Goal: Information Seeking & Learning: Learn about a topic

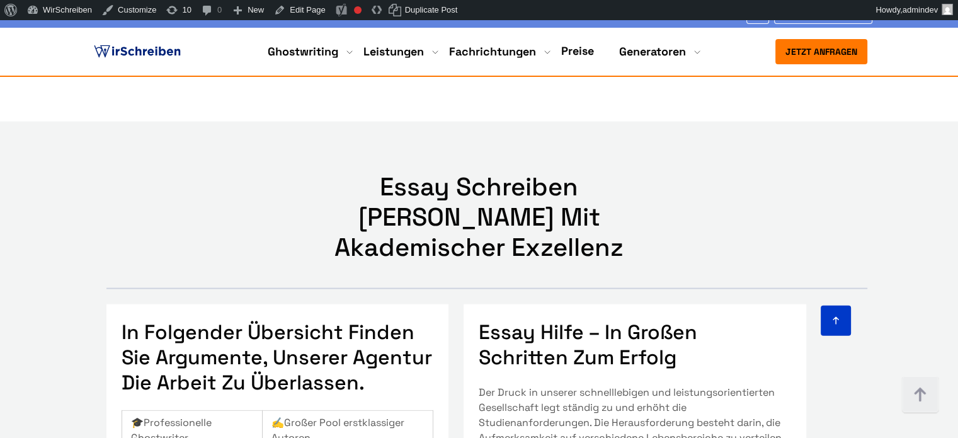
scroll to position [7402, 0]
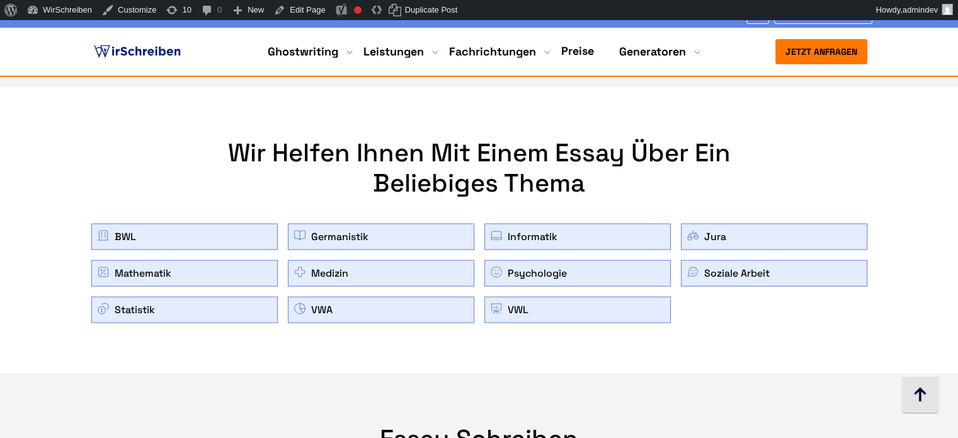
click at [920, 392] on img at bounding box center [920, 395] width 38 height 38
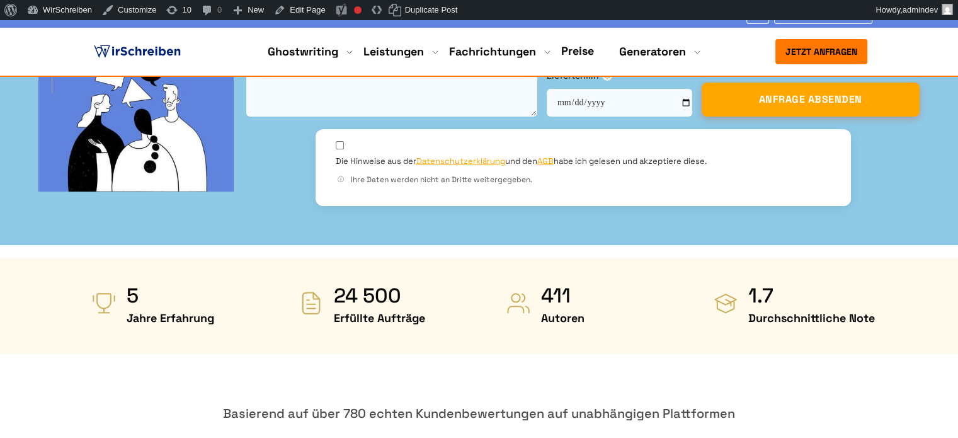
scroll to position [0, 0]
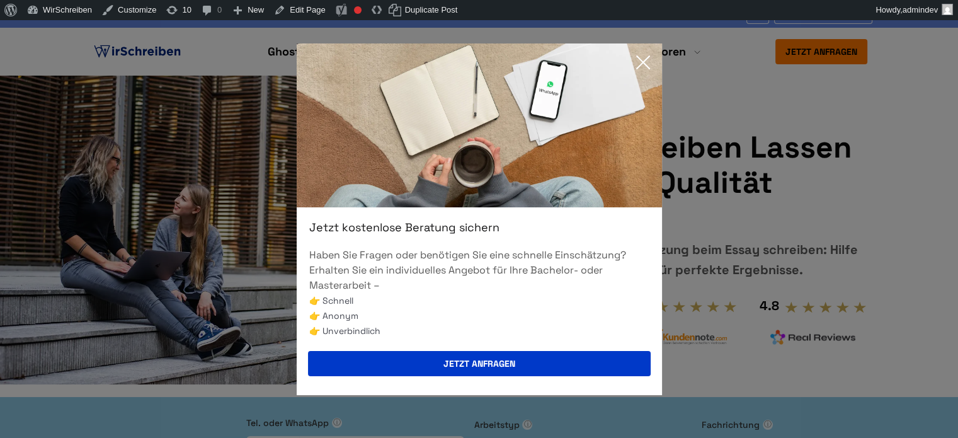
click at [652, 64] on icon at bounding box center [642, 62] width 25 height 25
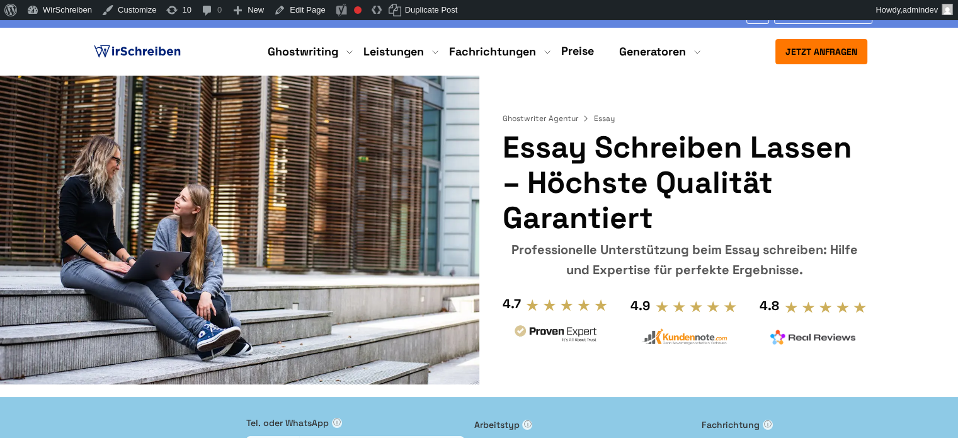
click at [156, 52] on img at bounding box center [137, 51] width 92 height 19
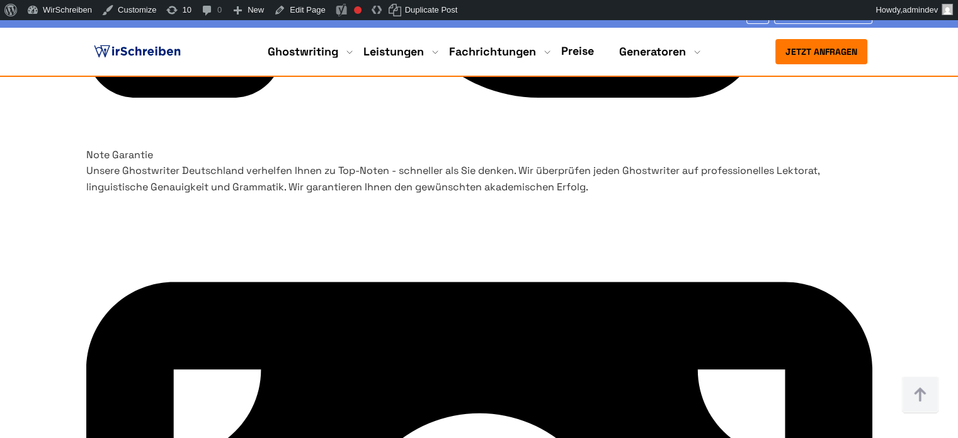
scroll to position [4094, 0]
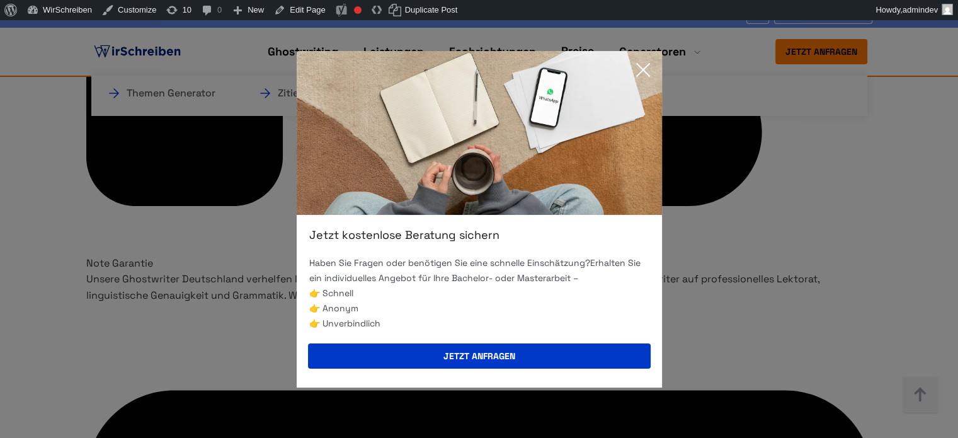
click at [640, 68] on icon at bounding box center [642, 69] width 25 height 25
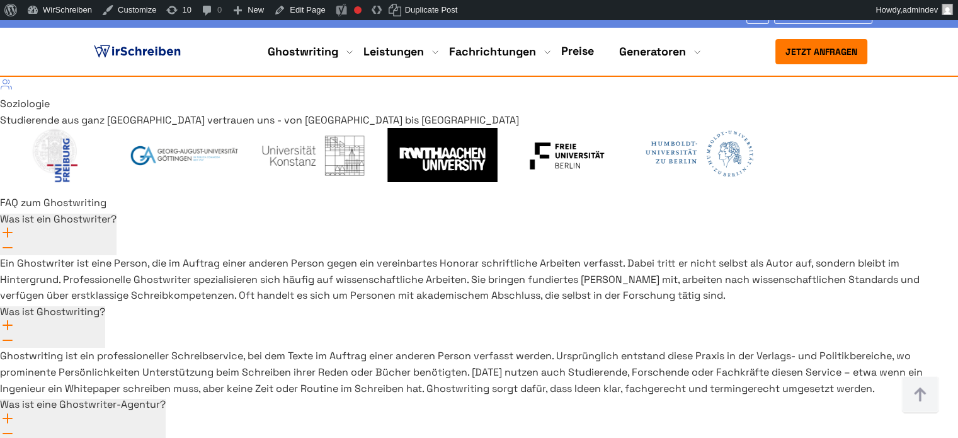
scroll to position [9350, 0]
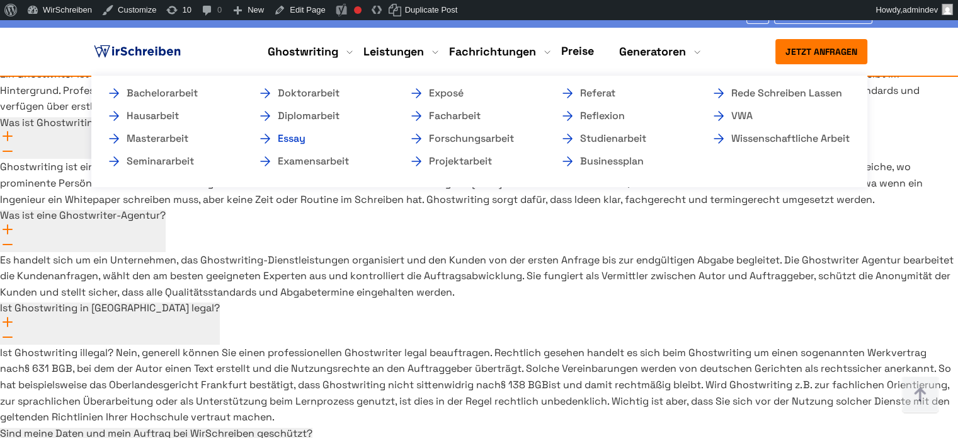
click at [295, 140] on link "Essay" at bounding box center [321, 138] width 126 height 15
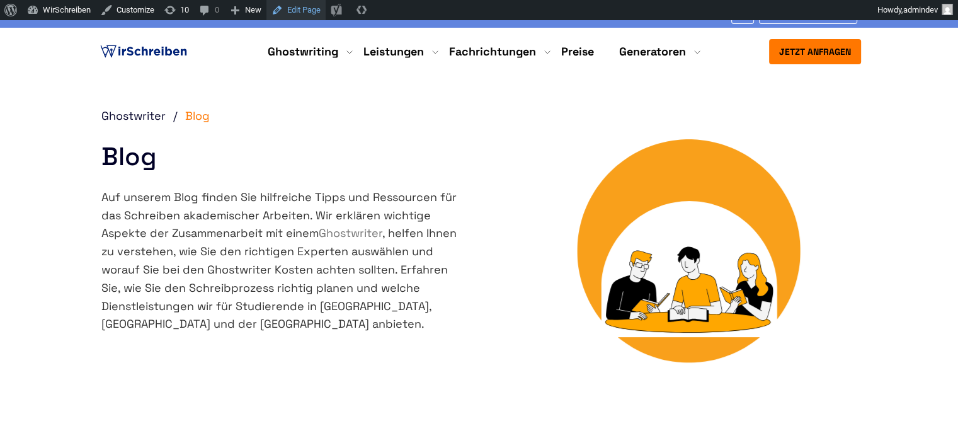
click at [293, 11] on link "Edit Page" at bounding box center [295, 10] width 59 height 20
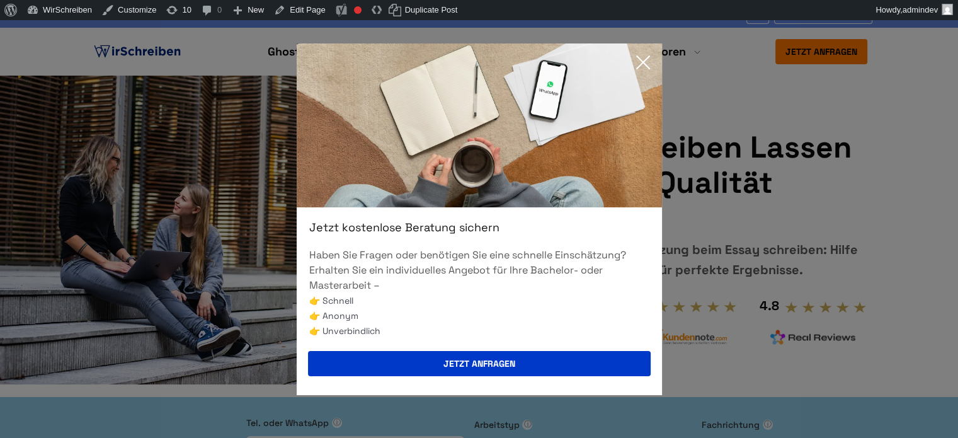
click at [648, 59] on icon at bounding box center [642, 62] width 25 height 25
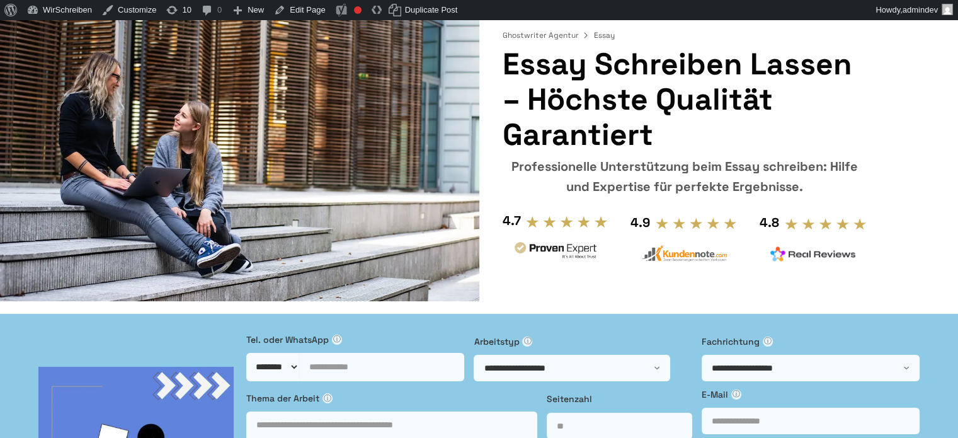
scroll to position [63, 0]
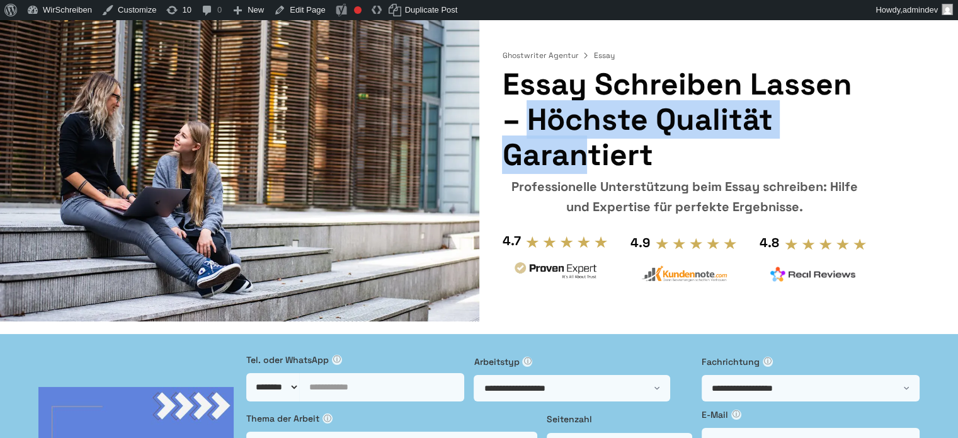
drag, startPoint x: 848, startPoint y: 84, endPoint x: 505, endPoint y: 92, distance: 342.7
click at [505, 92] on h1 "Essay schreiben lassen – höchste Qualität garantiert" at bounding box center [684, 120] width 365 height 106
copy h1 "Essay schreiben lassen"
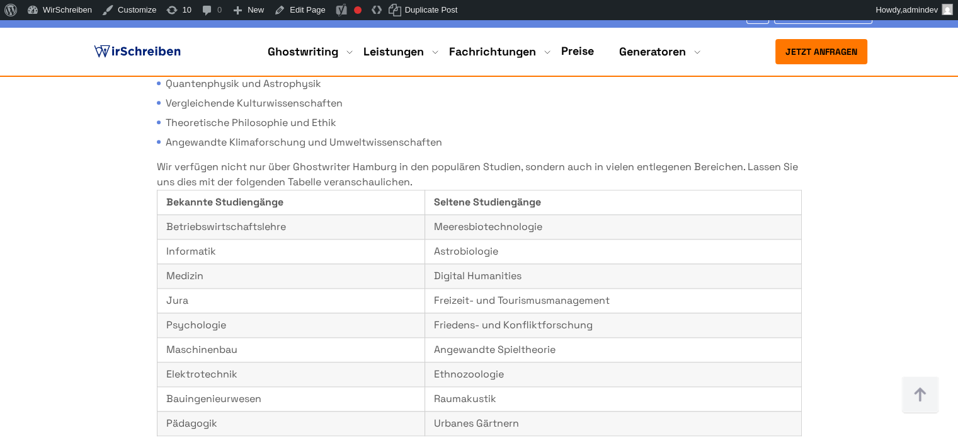
scroll to position [6114, 0]
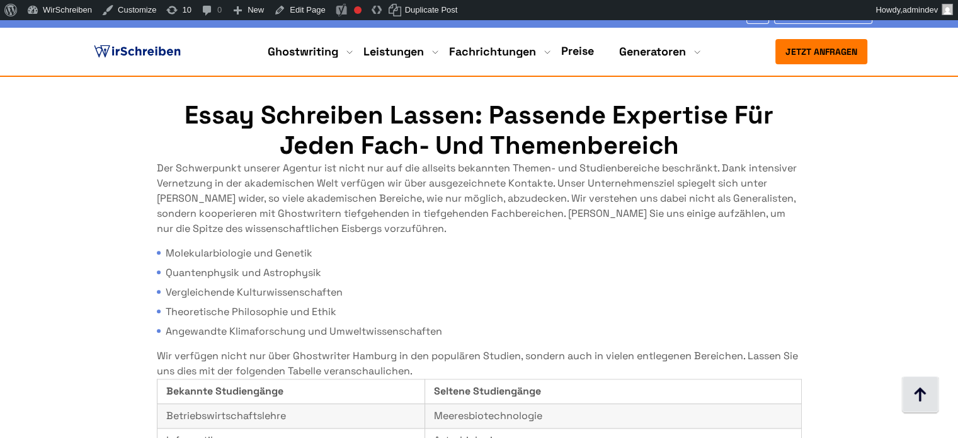
click at [924, 399] on img at bounding box center [920, 395] width 38 height 38
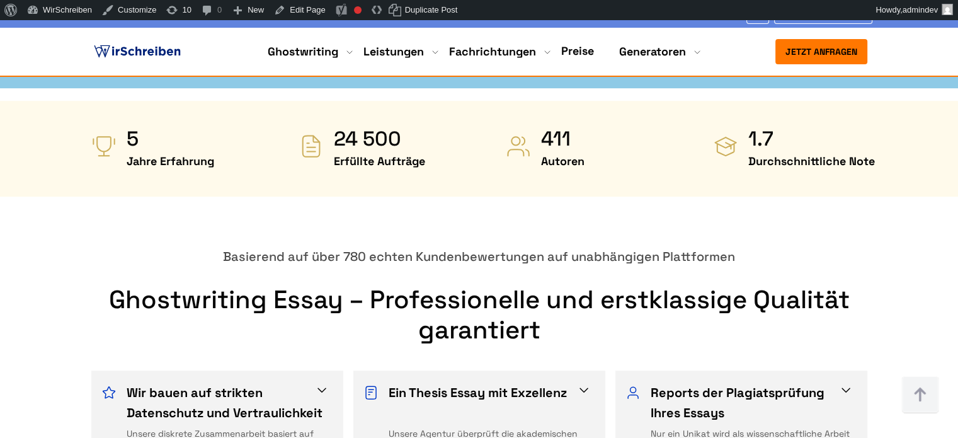
scroll to position [567, 0]
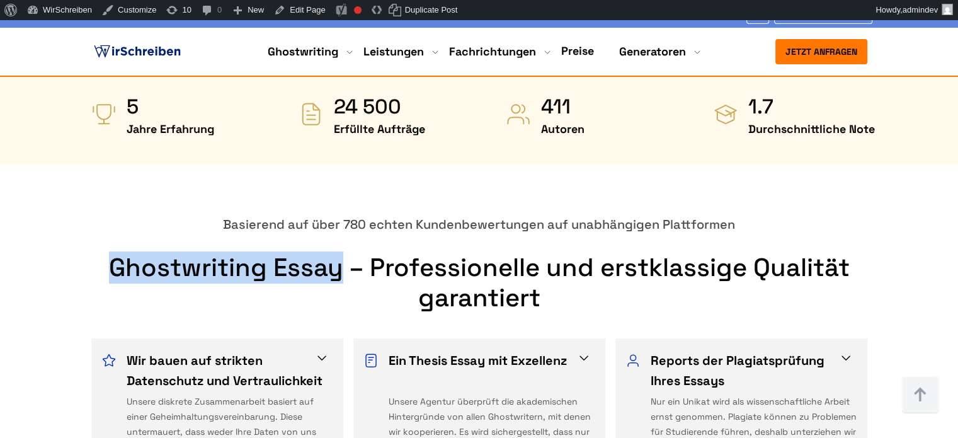
drag, startPoint x: 340, startPoint y: 176, endPoint x: 114, endPoint y: 173, distance: 226.1
click at [114, 253] on h2 "Ghostwriting Essay – Professionelle und erstklassige Qualität garantiert" at bounding box center [479, 283] width 786 height 60
copy h2 "Ghostwriting Essay"
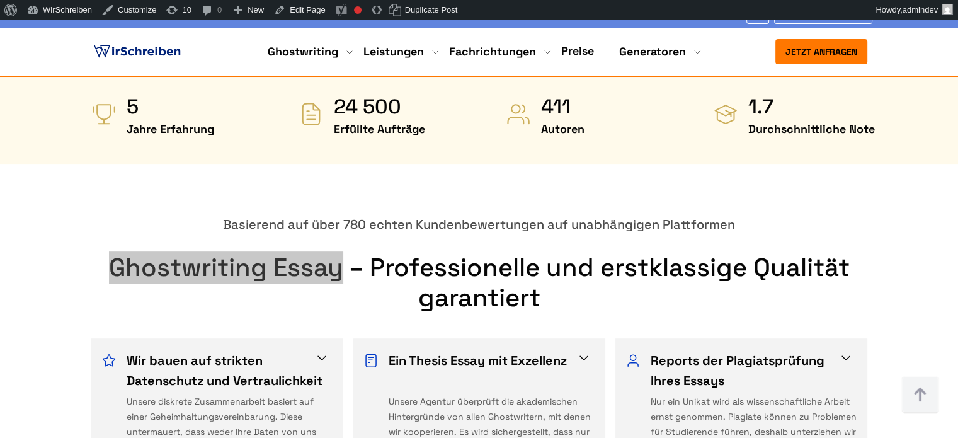
scroll to position [870, 0]
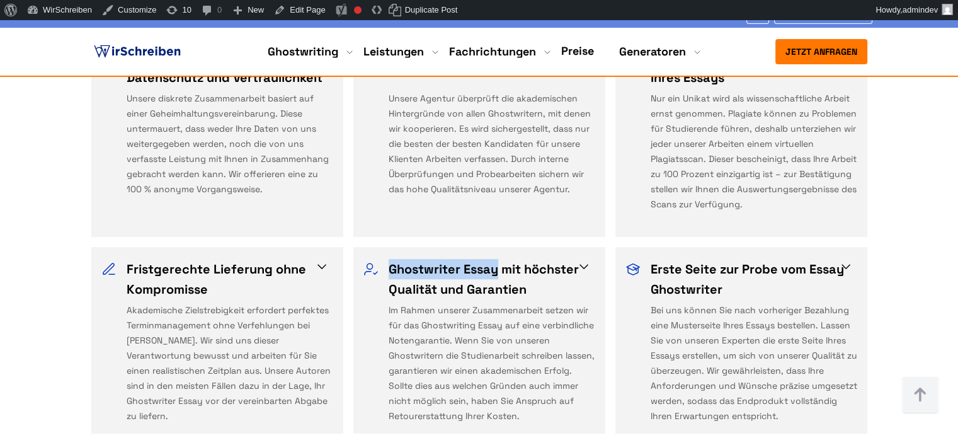
copy h3 "Ghostwriter Essay"
drag, startPoint x: 388, startPoint y: 168, endPoint x: 499, endPoint y: 175, distance: 111.1
click at [499, 259] on h3 "Ghostwriter Essay mit höchster Qualität und Garantien" at bounding box center [488, 279] width 198 height 40
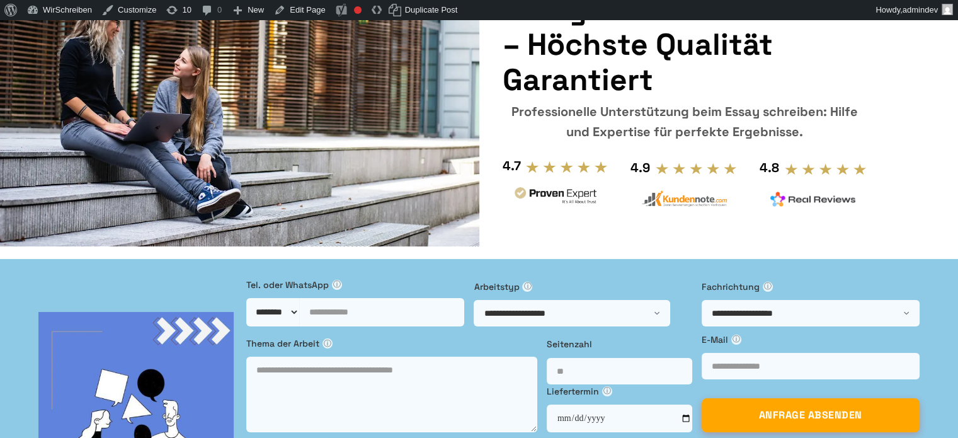
scroll to position [0, 0]
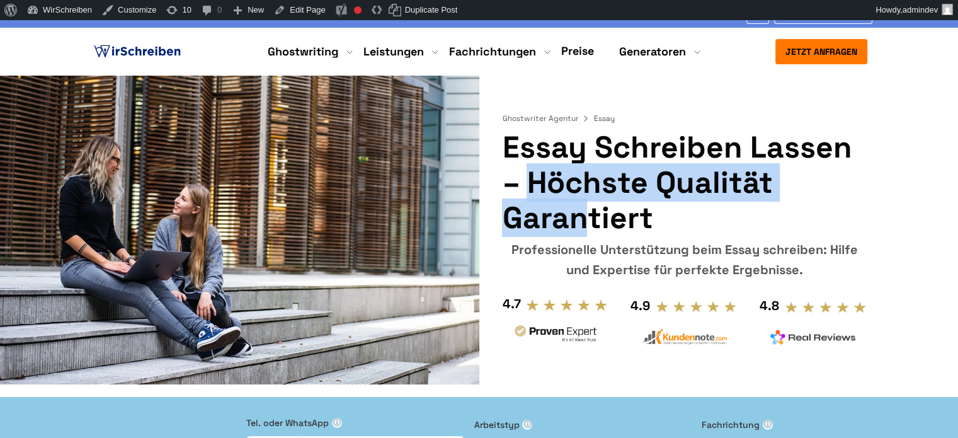
drag, startPoint x: 505, startPoint y: 146, endPoint x: 843, endPoint y: 157, distance: 337.8
click at [843, 157] on h1 "Essay schreiben lassen – höchste Qualität garantiert" at bounding box center [684, 183] width 365 height 106
copy h1 "Essay schreiben lassen"
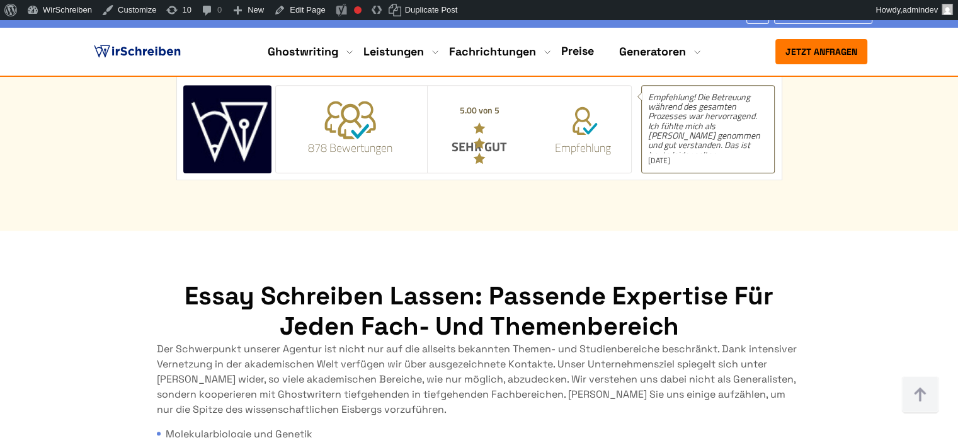
scroll to position [5938, 0]
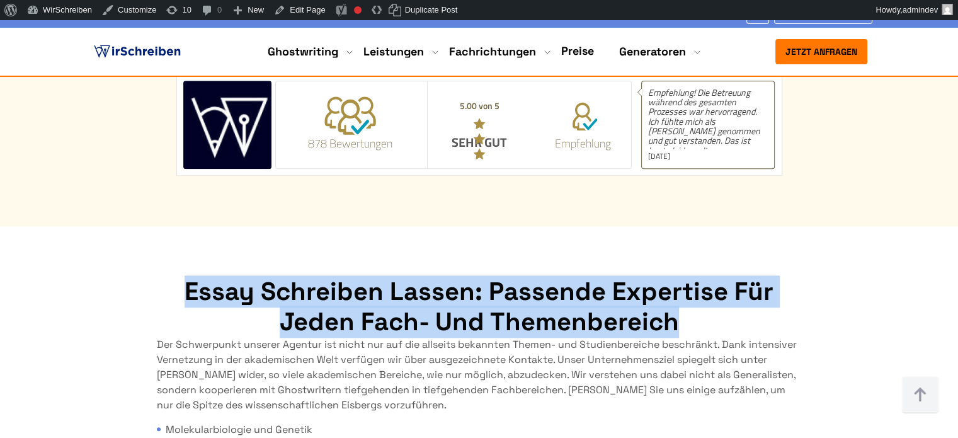
drag, startPoint x: 675, startPoint y: 181, endPoint x: 181, endPoint y: 150, distance: 494.8
click at [181, 277] on h2 "Essay schreiben lassen: passende Expertise für jeden Fach- und Themenbereich" at bounding box center [479, 307] width 645 height 60
copy h2 "Essay schreiben lassen: passende Expertise für jeden Fach- und Themenbereich"
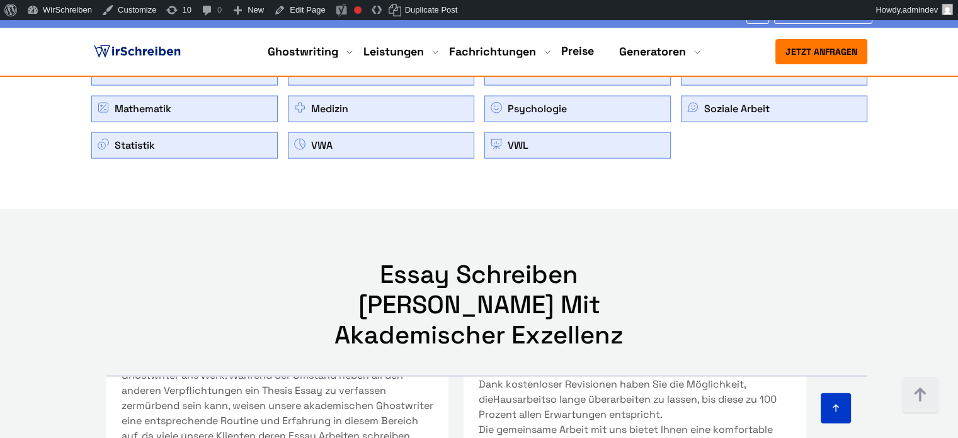
scroll to position [7681, 0]
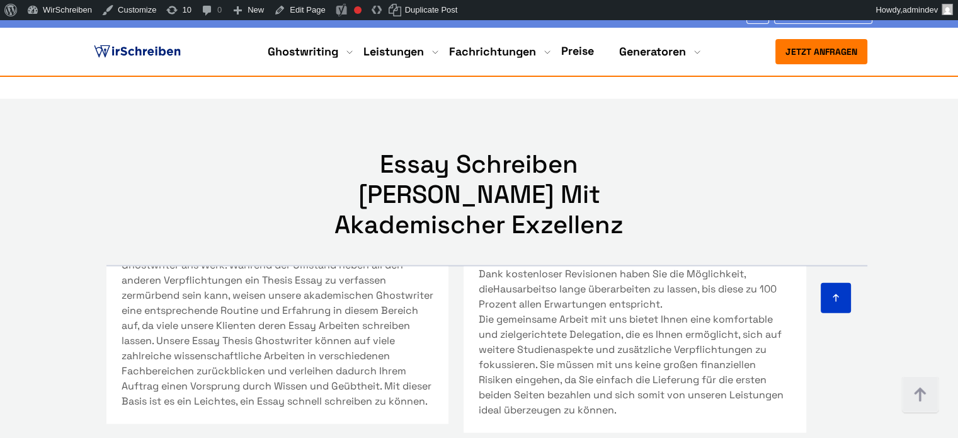
copy h3 "Auswahl eines passenden Themas für Ihren wissenschaftlichen Aufsatz"
drag, startPoint x: 743, startPoint y: 355, endPoint x: 470, endPoint y: 308, distance: 276.7
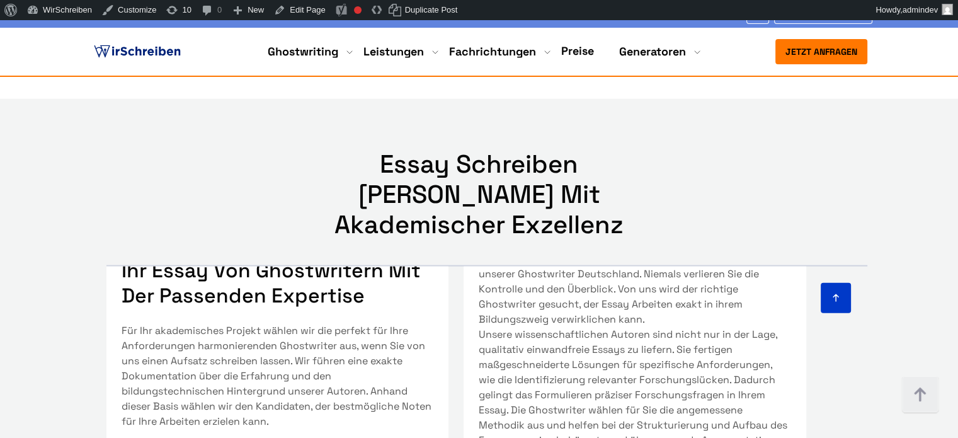
scroll to position [1068, 0]
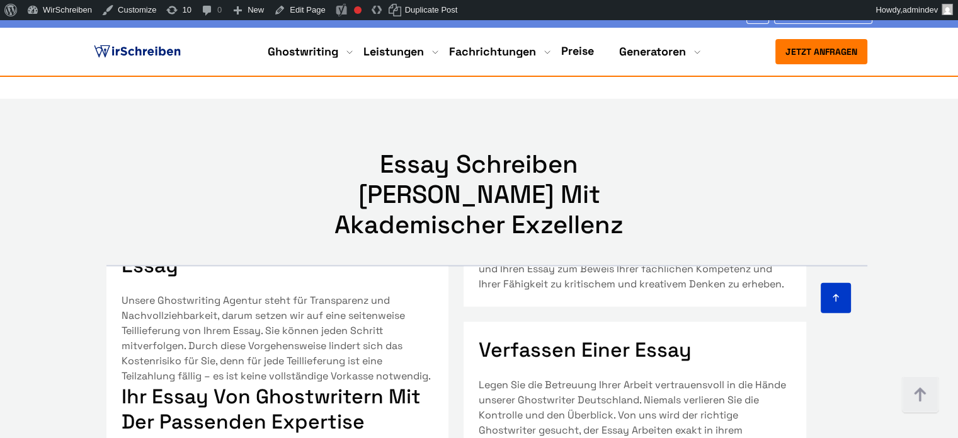
copy h3 "Verfassen einer Essay"
drag, startPoint x: 688, startPoint y: 191, endPoint x: 479, endPoint y: 197, distance: 209.8
click at [479, 337] on h3 "Verfassen einer Essay" at bounding box center [635, 349] width 312 height 25
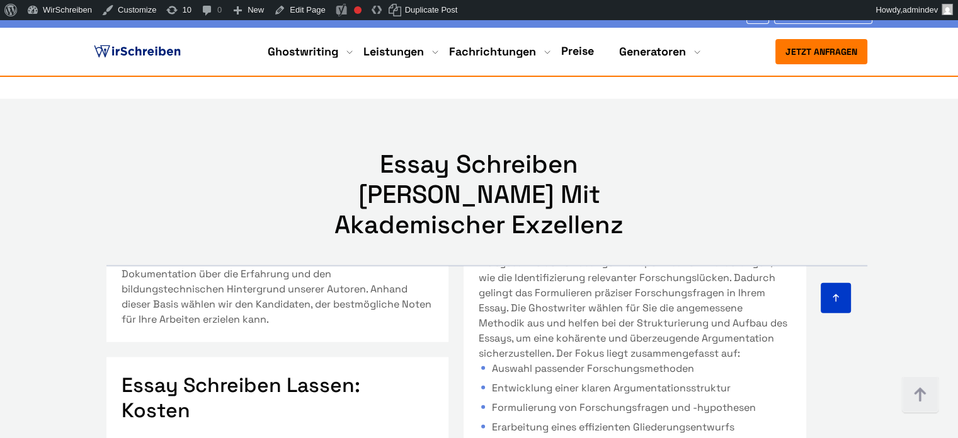
scroll to position [1320, 0]
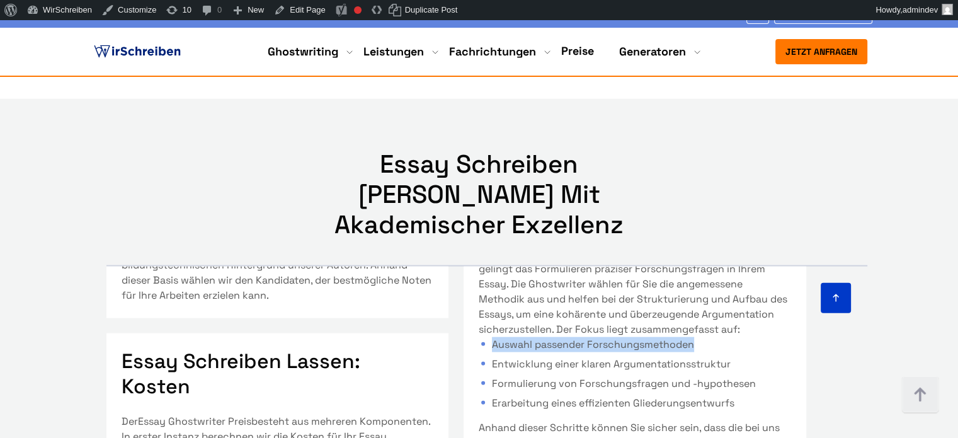
copy li "Auswahl passender Forschungsmethoden"
drag, startPoint x: 695, startPoint y: 202, endPoint x: 489, endPoint y: 203, distance: 206.0
click at [489, 337] on li "Auswahl passender Forschungsmethoden" at bounding box center [635, 344] width 312 height 15
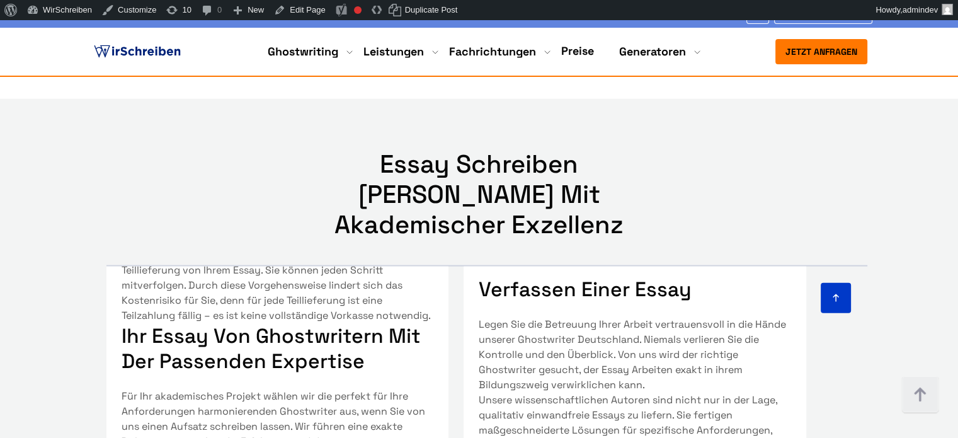
scroll to position [1192, 0]
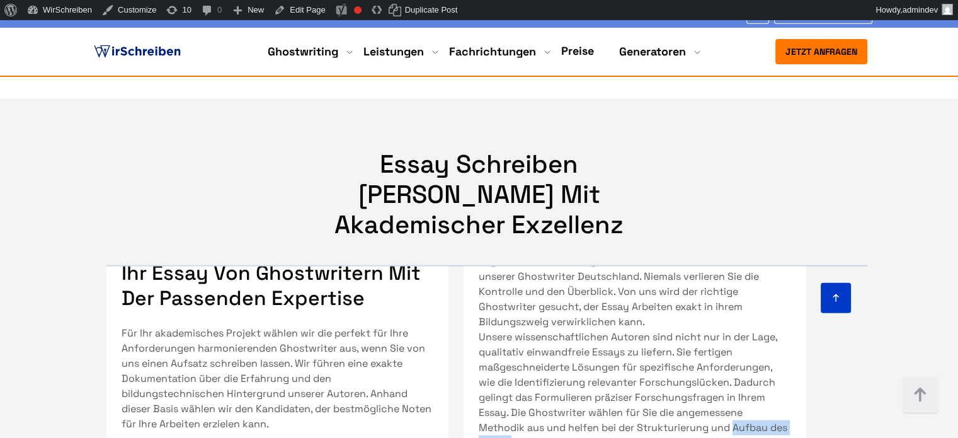
copy p "Aufbau des Essays"
drag, startPoint x: 731, startPoint y: 271, endPoint x: 529, endPoint y: 286, distance: 202.1
click at [529, 329] on p "Unsere wissenschaftlichen Autoren sind nicht nur in der Lage, qualitativ einwan…" at bounding box center [635, 397] width 312 height 136
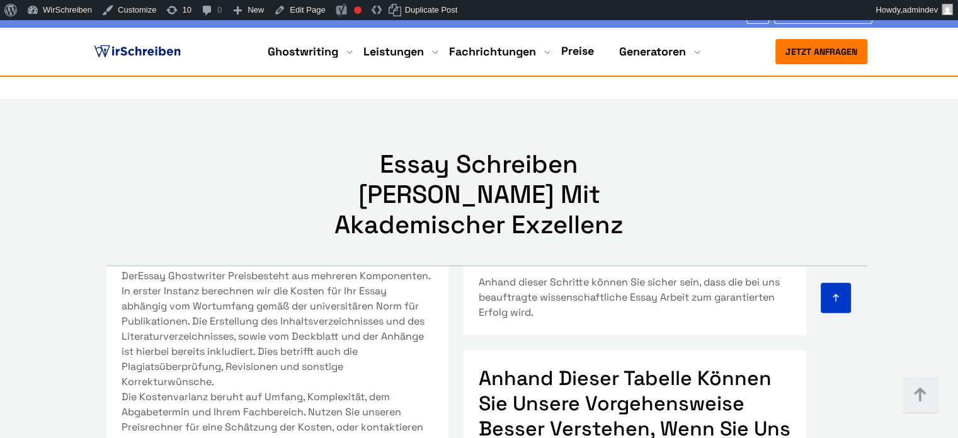
click at [921, 115] on section "Essay Schreiben Lassen mit akademischer Exzellenz In folgender Übersicht finden…" at bounding box center [479, 440] width 958 height 682
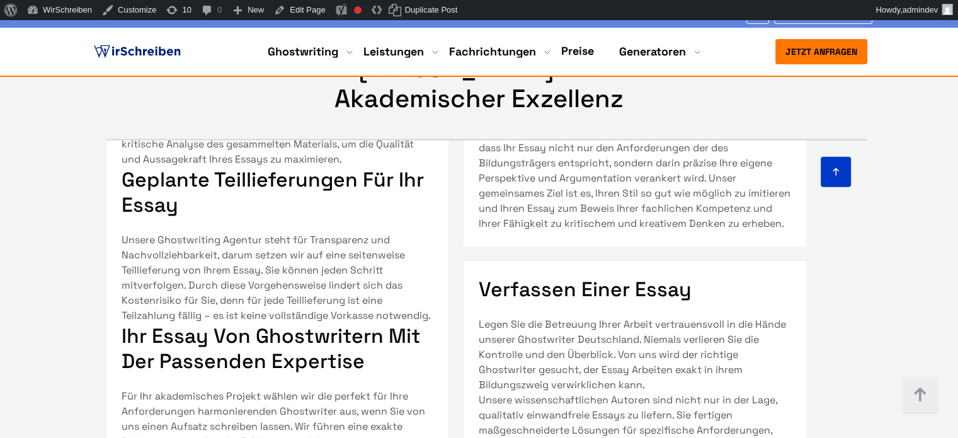
scroll to position [1141, 0]
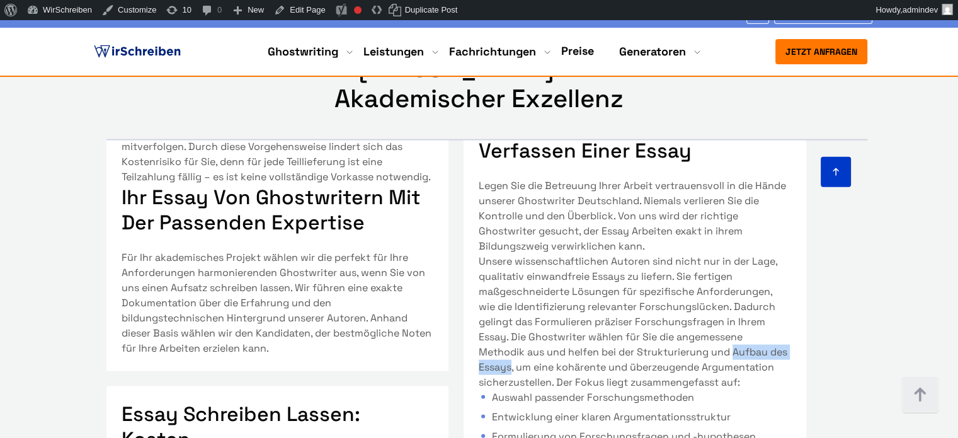
copy p "Aufbau des Essays"
drag, startPoint x: 732, startPoint y: 193, endPoint x: 530, endPoint y: 209, distance: 202.8
click at [530, 254] on p "Unsere wissenschaftlichen Autoren sind nicht nur in der Lage, qualitativ einwan…" at bounding box center [635, 322] width 312 height 136
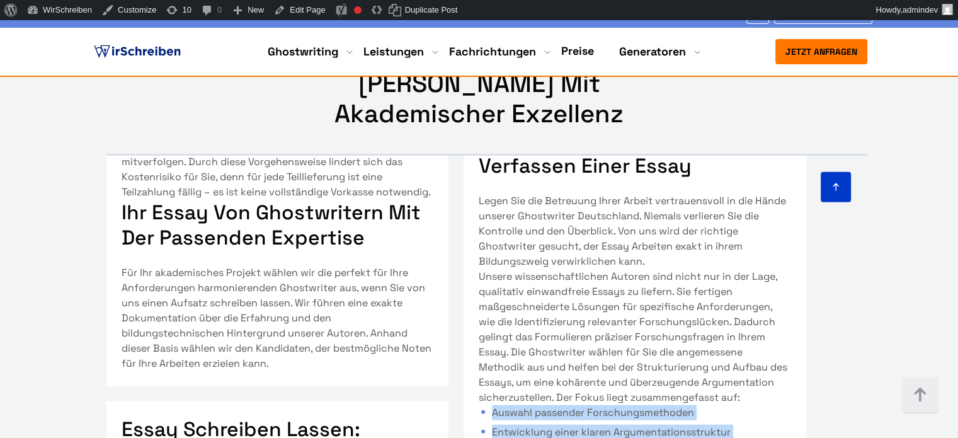
drag, startPoint x: 485, startPoint y: 267, endPoint x: 738, endPoint y: 329, distance: 260.8
click at [738, 405] on ul "Auswahl passender Forschungsmethoden Entwicklung einer klaren Argumentationsstr…" at bounding box center [635, 442] width 312 height 74
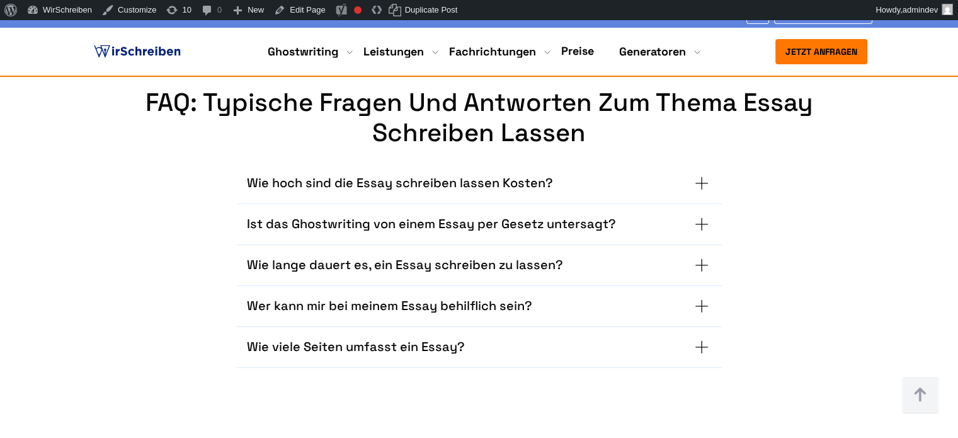
scroll to position [8235, 0]
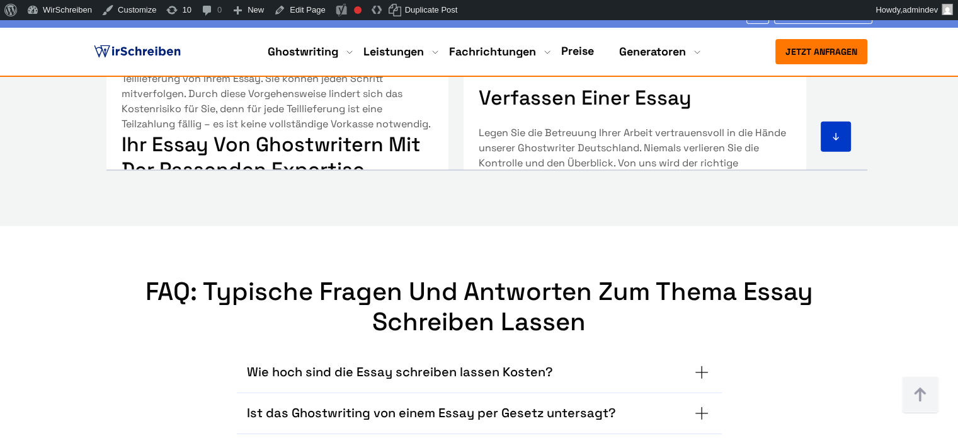
click at [656, 362] on summary "Wie hoch sind die Essay schreiben lassen Kosten?" at bounding box center [479, 372] width 465 height 20
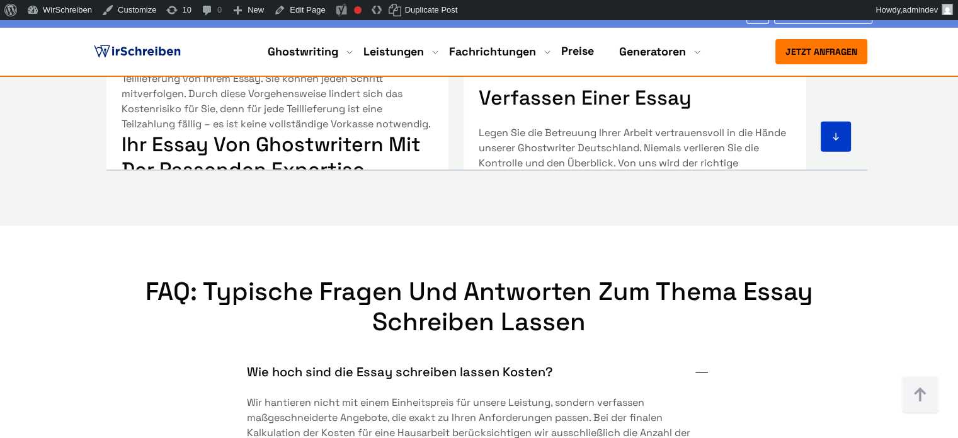
click at [656, 352] on div "Wie hoch sind die Essay schreiben lassen Kosten? Wir hantieren nicht mit einem …" at bounding box center [479, 432] width 485 height 160
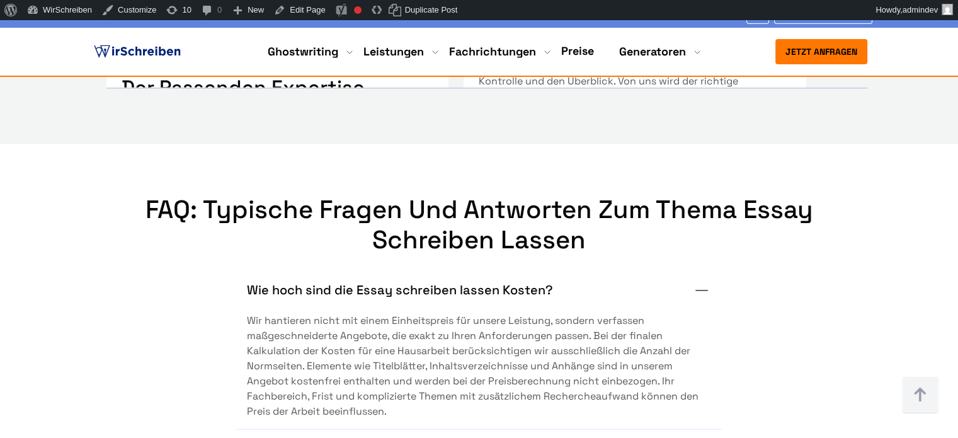
scroll to position [8487, 0]
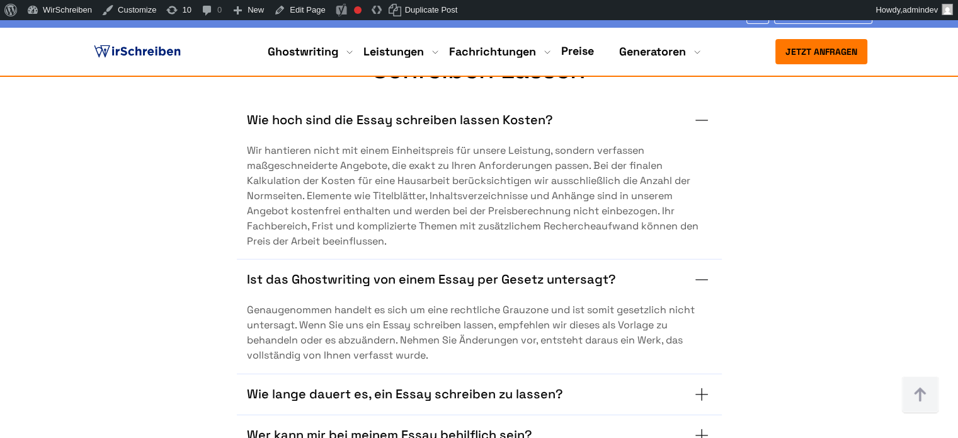
click at [639, 384] on summary "Wie lange dauert es, ein Essay schreiben zu lassen?" at bounding box center [479, 394] width 465 height 20
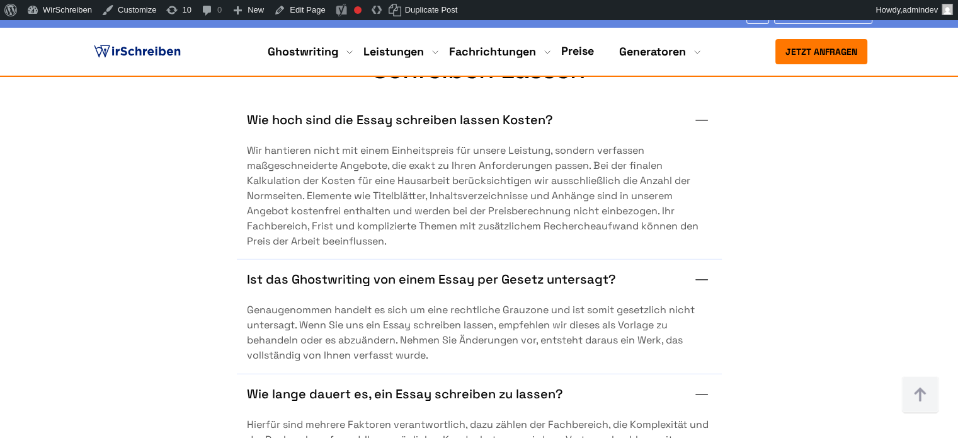
scroll to position [8676, 0]
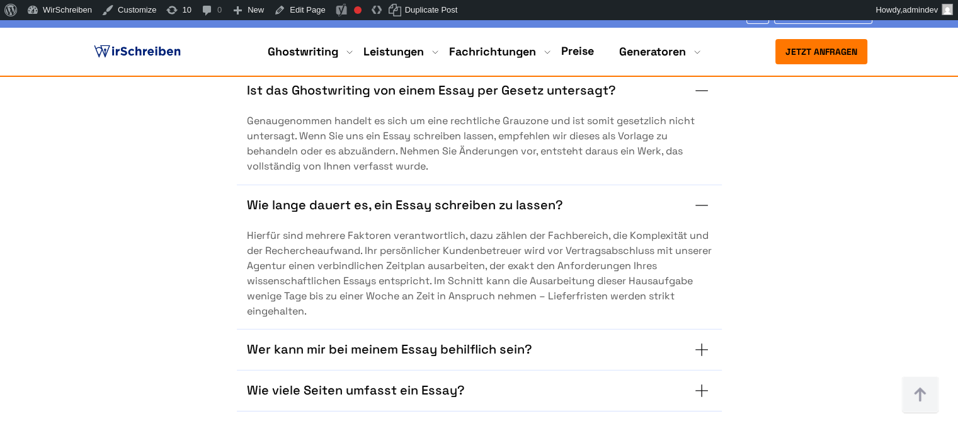
click at [607, 339] on summary "Wer kann mir bei meinem Essay behilflich sein?" at bounding box center [479, 349] width 465 height 20
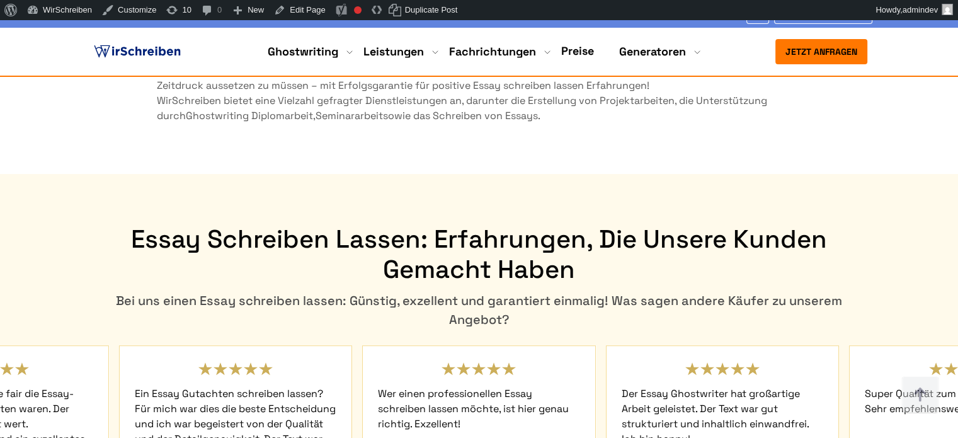
scroll to position [5401, 0]
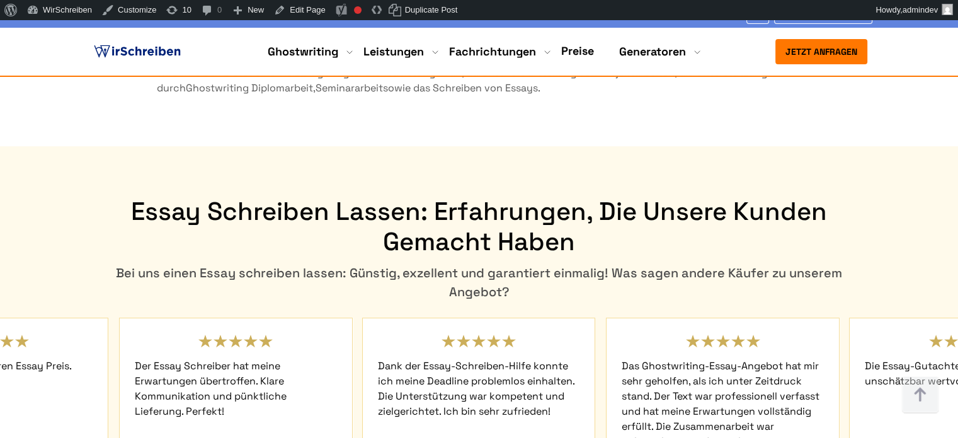
click at [319, 9] on link "Edit Page" at bounding box center [299, 10] width 61 height 20
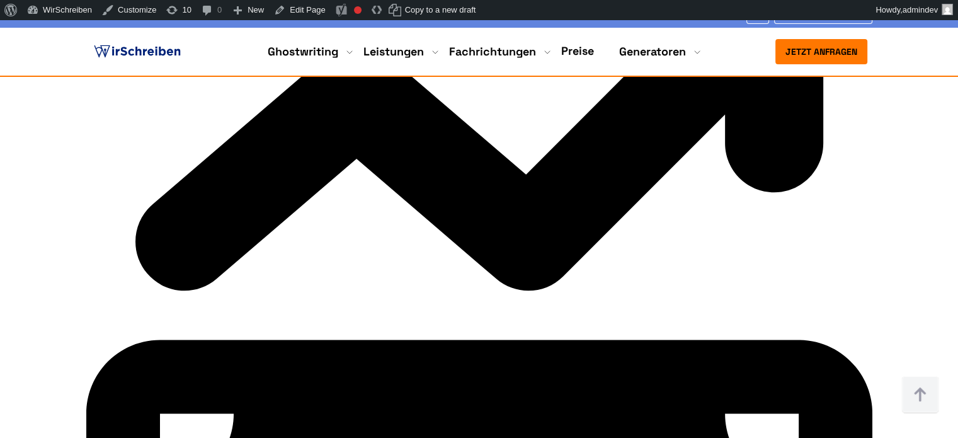
scroll to position [6362, 0]
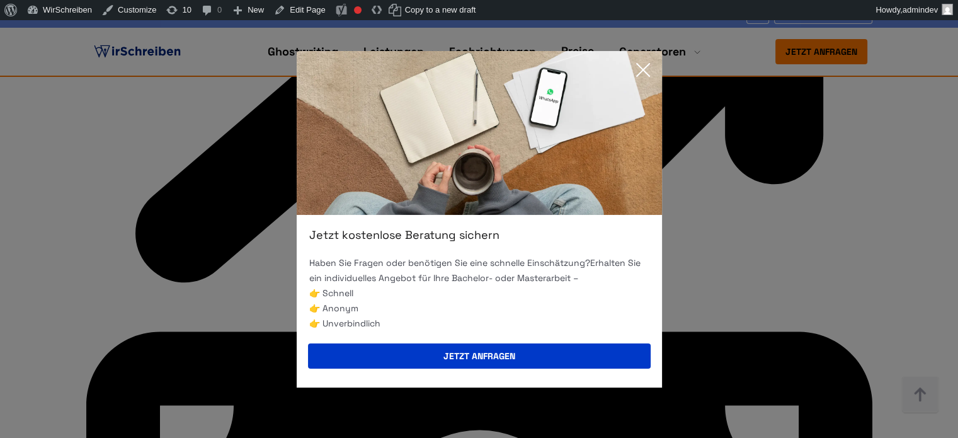
click at [627, 66] on img at bounding box center [479, 133] width 365 height 164
click at [642, 65] on icon at bounding box center [642, 69] width 25 height 25
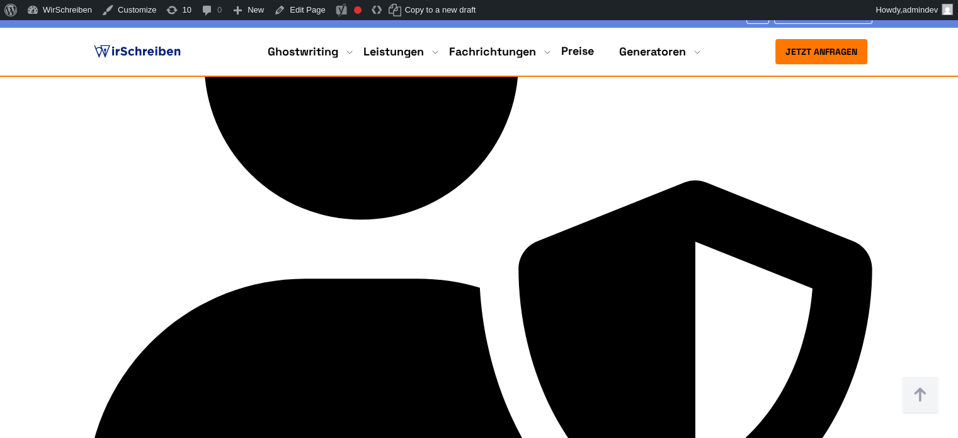
scroll to position [4487, 0]
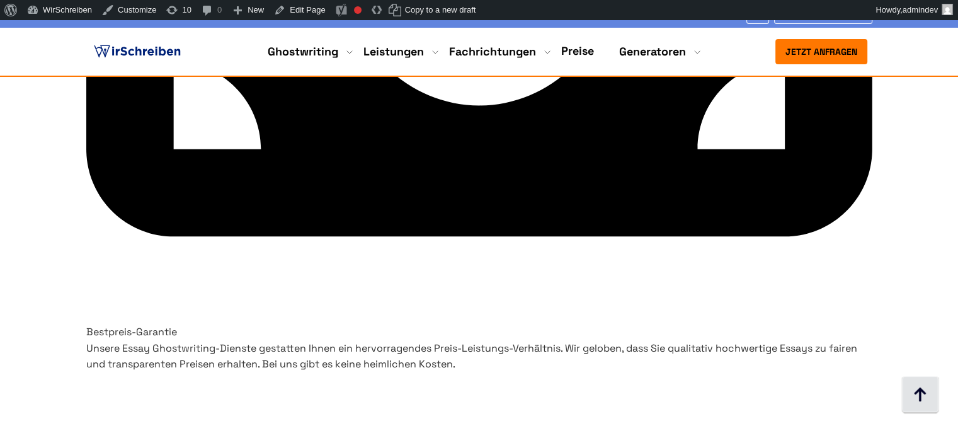
click at [930, 392] on img at bounding box center [920, 395] width 38 height 38
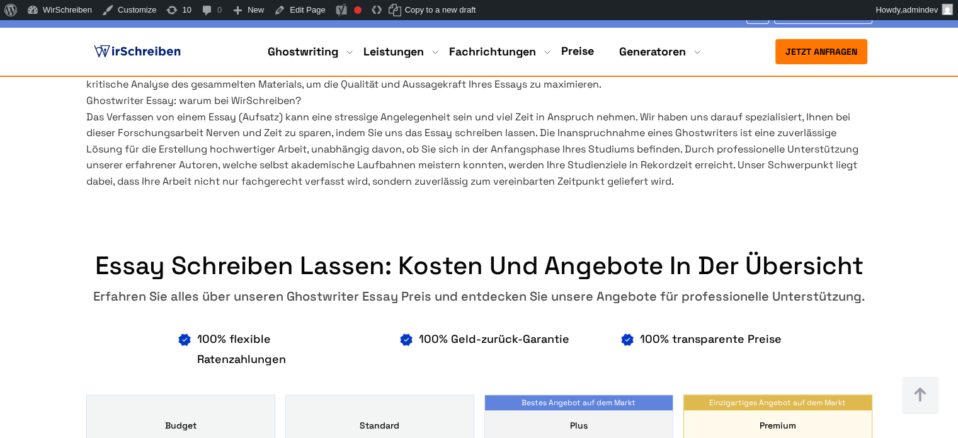
scroll to position [693, 0]
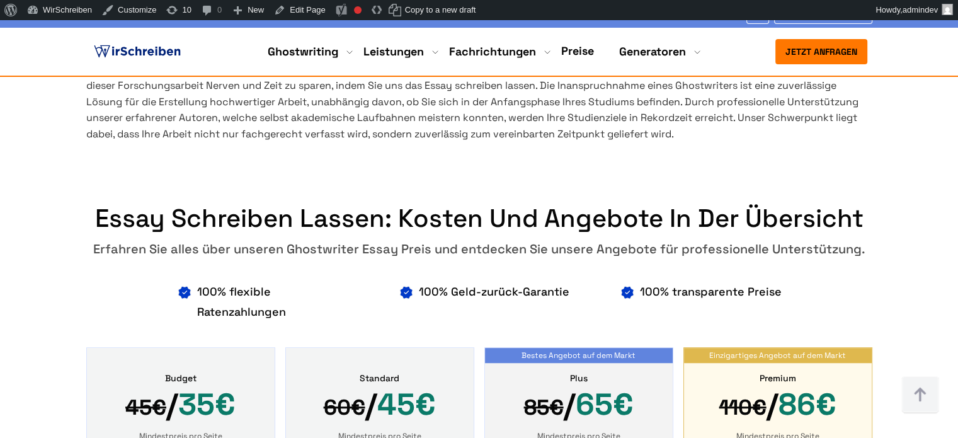
drag, startPoint x: 251, startPoint y: 106, endPoint x: 91, endPoint y: 106, distance: 159.4
click at [91, 62] on h2 "Ghostwriter Essay: warum bei WirSchreiben?" at bounding box center [479, 53] width 786 height 16
copy h2 "Ghostwriter Essay"
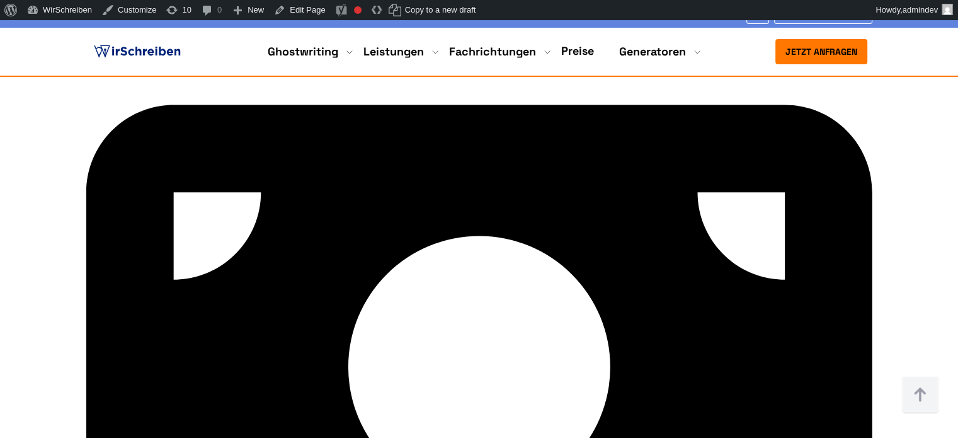
scroll to position [4100, 0]
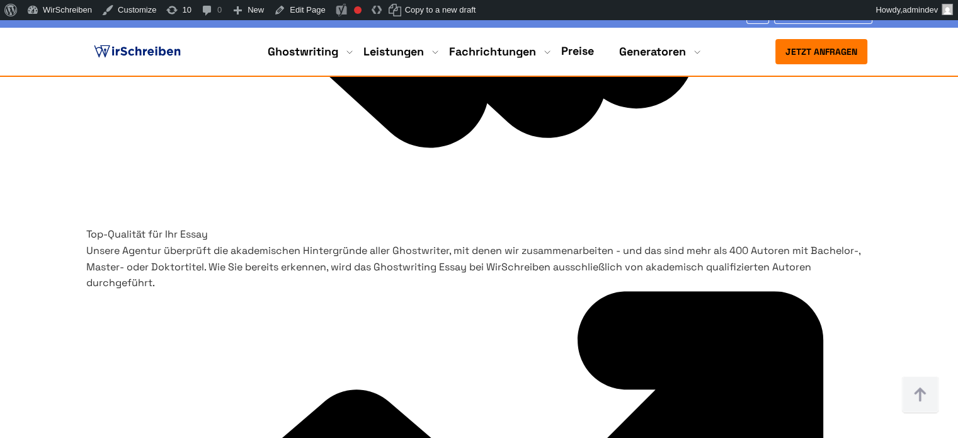
scroll to position [6053, 0]
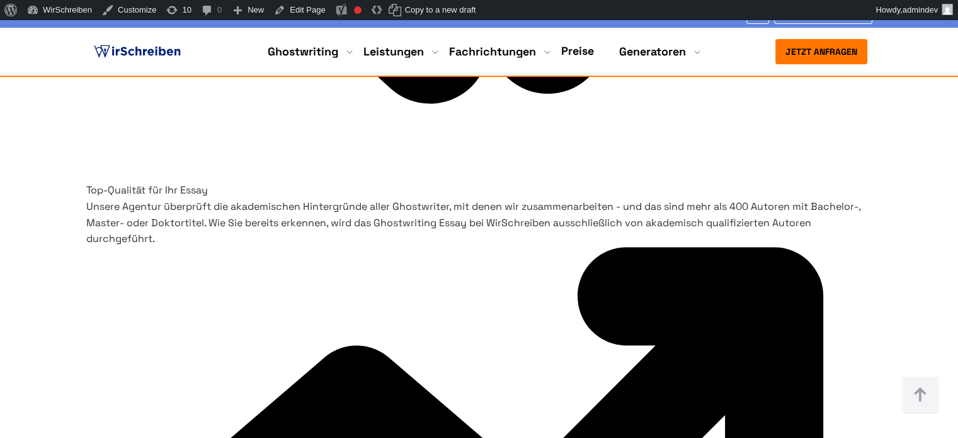
drag, startPoint x: 631, startPoint y: 120, endPoint x: 305, endPoint y: 123, distance: 326.3
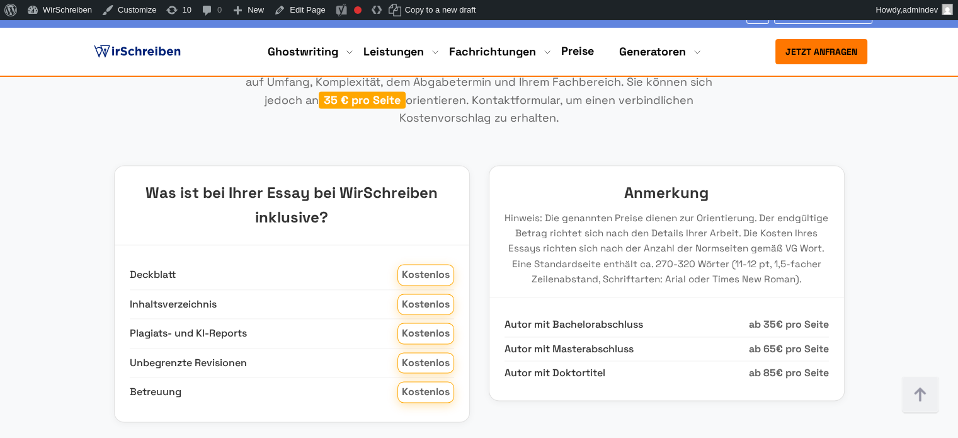
scroll to position [1827, 0]
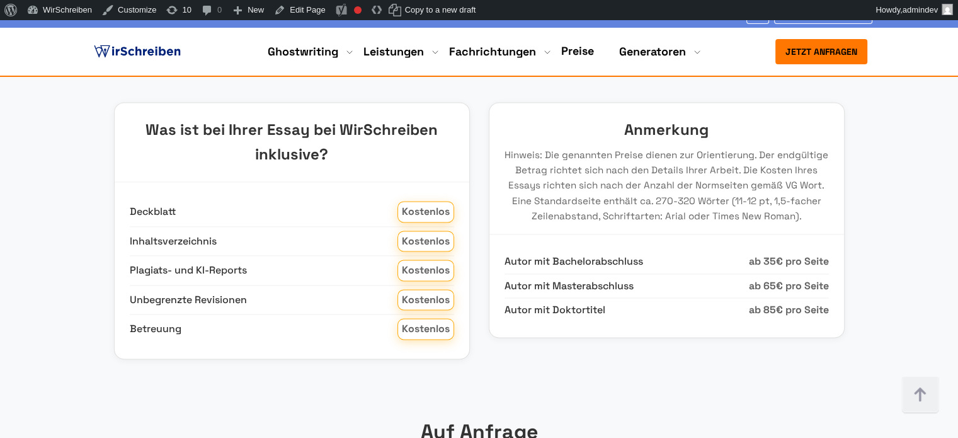
copy h2 "Essay schreiben lassen Kosten"
drag, startPoint x: 282, startPoint y: 129, endPoint x: 668, endPoint y: 135, distance: 386.8
copy span "35 € pro Seite"
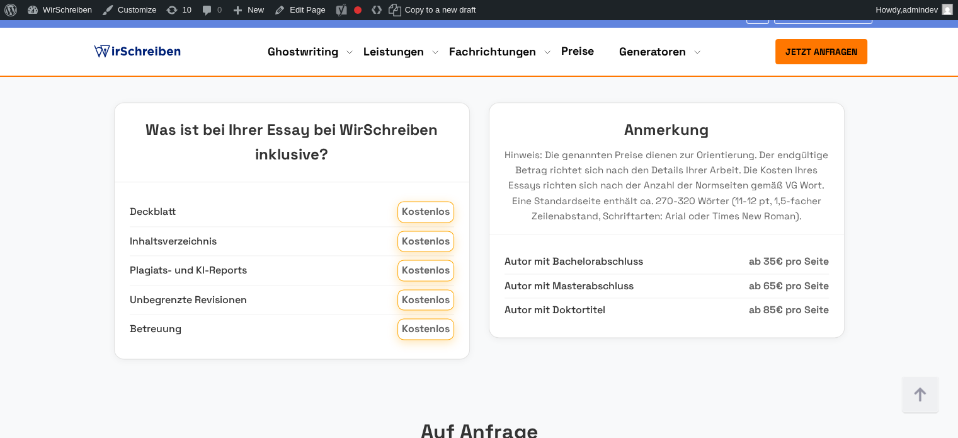
drag, startPoint x: 244, startPoint y: 214, endPoint x: 328, endPoint y: 212, distance: 83.2
click at [328, 45] on span "35 € pro Seite" at bounding box center [362, 36] width 87 height 17
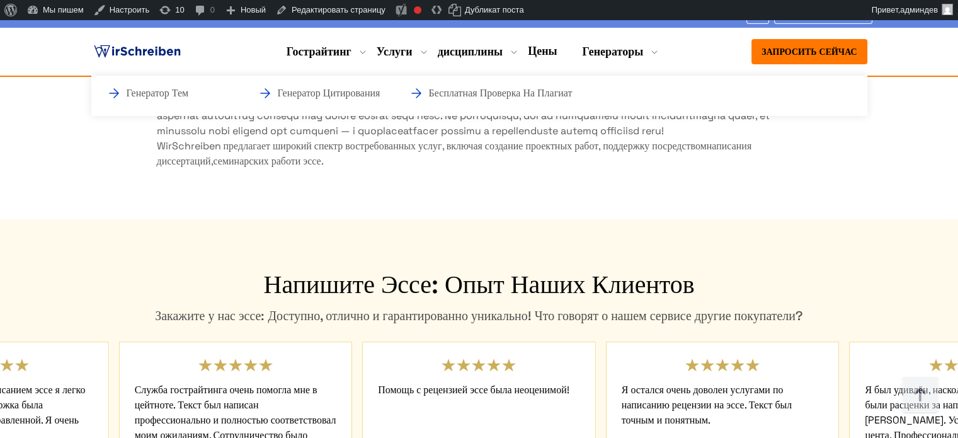
scroll to position [5212, 0]
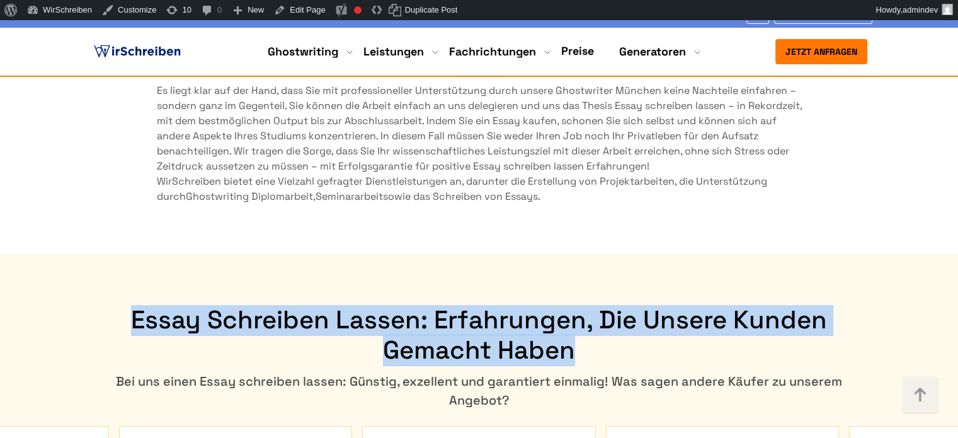
copy h2 "Essay schreiben lassen: Erfahrungen, die unsere Kunden gemacht haben"
drag, startPoint x: 576, startPoint y: 237, endPoint x: 126, endPoint y: 204, distance: 451.0
click at [126, 305] on h2 "Essay schreiben lassen: Erfahrungen, die unsere Kunden gemacht haben" at bounding box center [479, 335] width 786 height 60
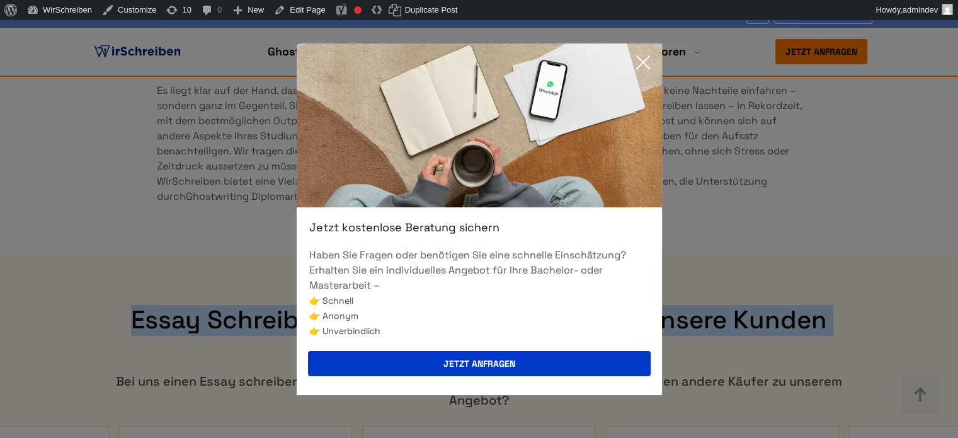
click at [647, 65] on icon at bounding box center [642, 62] width 25 height 25
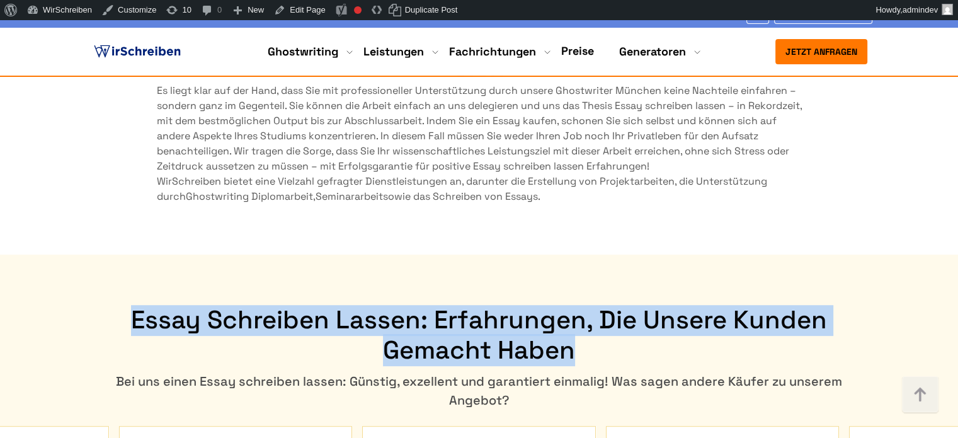
scroll to position [5275, 0]
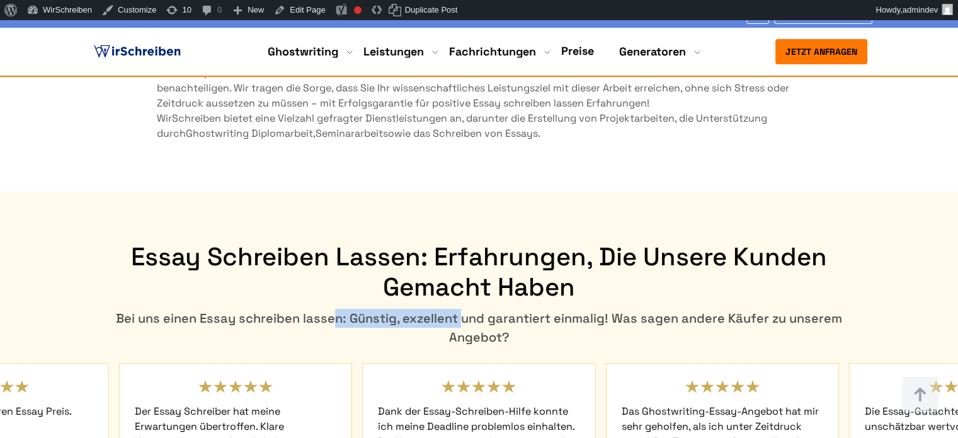
copy div "Essay schreiben lassen"
drag, startPoint x: 310, startPoint y: 200, endPoint x: 173, endPoint y: 204, distance: 136.7
click at [173, 309] on div "Bei uns einen Essay schreiben lassen: Günstig, exzellent und garantiert einmali…" at bounding box center [479, 328] width 786 height 38
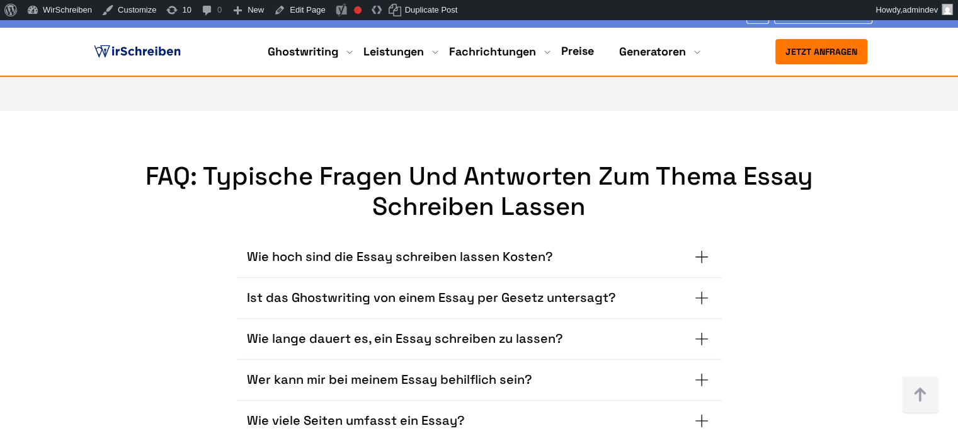
scroll to position [8249, 0]
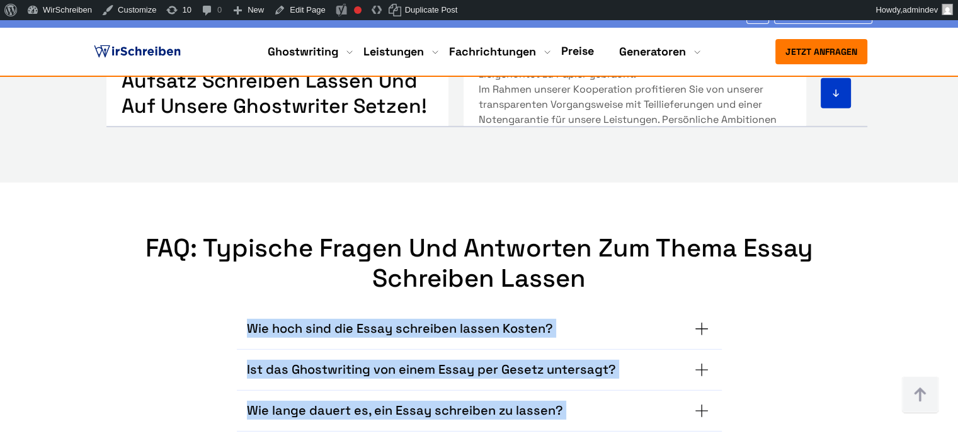
copy div "Wie hoch sind die Essay schreiben lassen Kosten? Wir hantieren nicht mit einem …"
drag, startPoint x: 215, startPoint y: 148, endPoint x: 482, endPoint y: 320, distance: 317.6
click at [482, 320] on div "Wie hoch sind die Essay schreiben lassen Kosten? Wir hantieren nicht mit einem …" at bounding box center [479, 404] width 729 height 220
click at [574, 319] on summary "Wie hoch sind die Essay schreiben lassen Kosten?" at bounding box center [479, 329] width 465 height 20
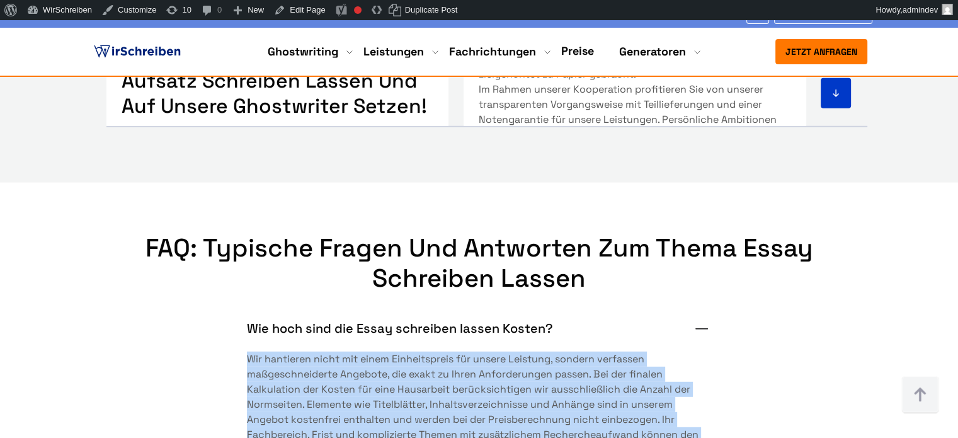
copy span "Wir hantieren nicht mit einem Einheitspreis für unsere Leistung, sondern verfas…"
drag, startPoint x: 415, startPoint y: 283, endPoint x: 245, endPoint y: 191, distance: 193.3
click at [245, 309] on div "Wie hoch sind die Essay schreiben lassen Kosten? Wir hantieren nicht mit einem …" at bounding box center [479, 389] width 485 height 160
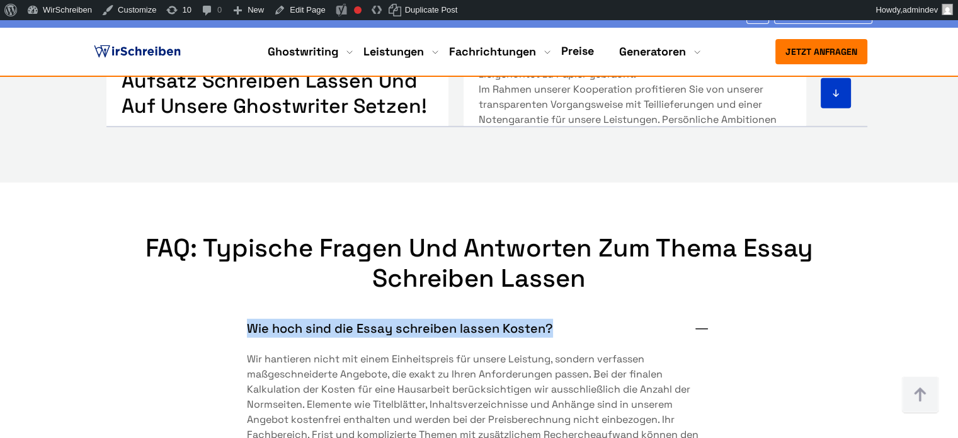
copy h3 "Wie hoch sind die Essay schreiben lassen Kosten?"
drag, startPoint x: 239, startPoint y: 154, endPoint x: 550, endPoint y: 156, distance: 311.2
click at [550, 309] on div "Wie hoch sind die Essay schreiben lassen Kosten? Wir hantieren nicht mit einem …" at bounding box center [479, 389] width 485 height 160
click at [524, 319] on h3 "Wie hoch sind die Essay schreiben lassen Kosten?" at bounding box center [400, 329] width 306 height 20
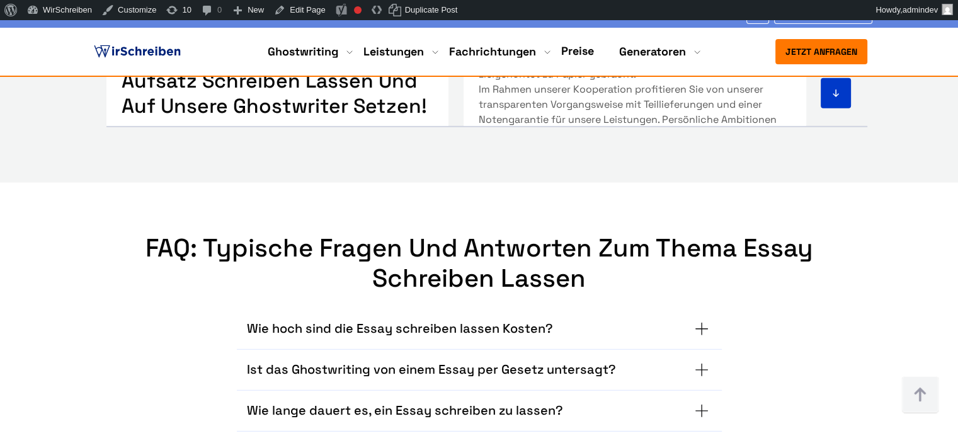
click at [443, 401] on h3 "Wie lange dauert es, ein Essay schreiben zu lassen?" at bounding box center [405, 411] width 316 height 20
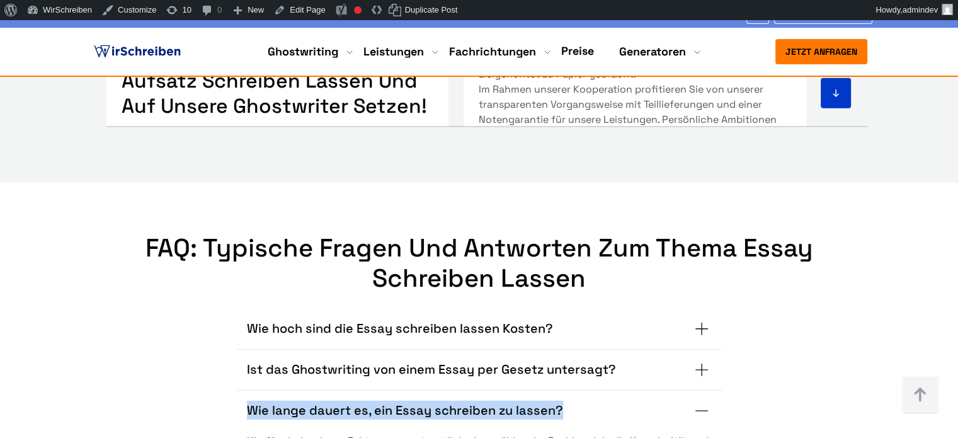
copy h3 "Wie lange dauert es, ein Essay schreiben zu lassen?"
drag, startPoint x: 237, startPoint y: 239, endPoint x: 560, endPoint y: 236, distance: 323.1
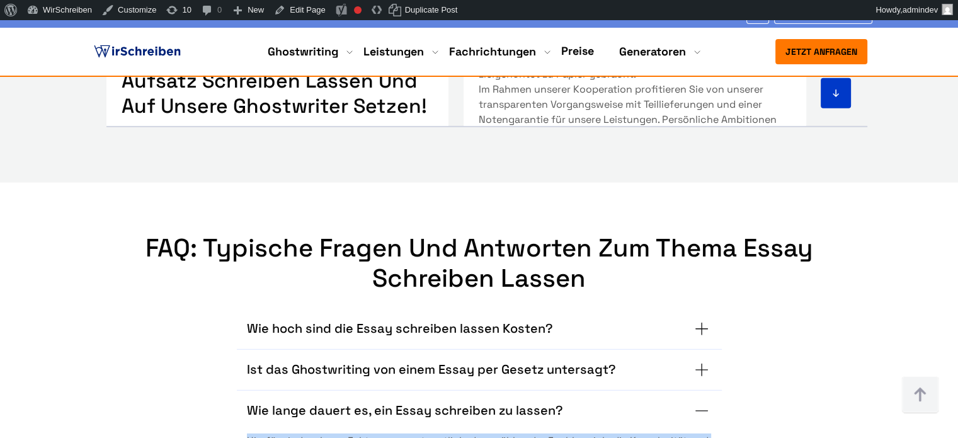
copy span "Hierfür sind mehrere Faktoren verantwortlich, dazu zählen der Fachbereich, die …"
drag, startPoint x: 316, startPoint y: 348, endPoint x: 242, endPoint y: 270, distance: 107.4
click at [411, 401] on h3 "Wie lange dauert es, ein Essay schreiben zu lassen?" at bounding box center [405, 411] width 316 height 20
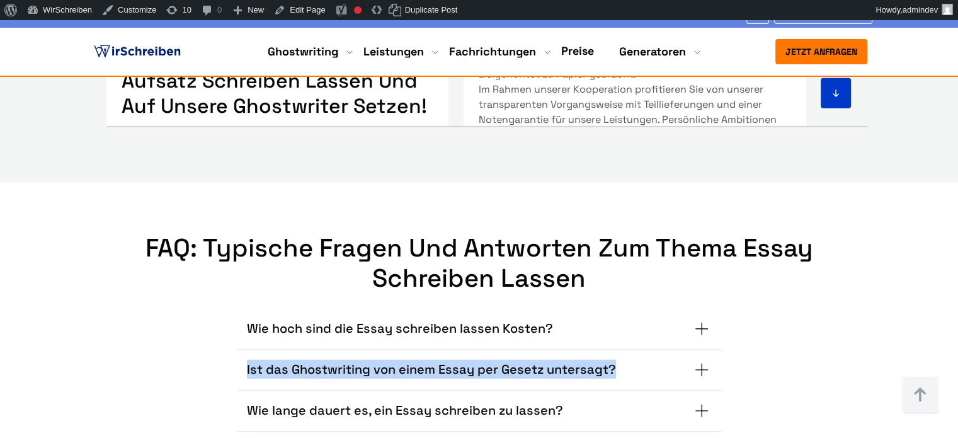
drag, startPoint x: 268, startPoint y: 200, endPoint x: 615, endPoint y: 201, distance: 347.1
click at [615, 294] on div "Wie hoch sind die Essay schreiben lassen Kosten? Wir hantieren nicht mit einem …" at bounding box center [479, 404] width 729 height 220
copy h3 "Ist das Ghostwriting von einem Essay per Gesetz untersagt?"
click at [694, 360] on summary "Ist das Ghostwriting von einem Essay per Gesetz untersagt?" at bounding box center [479, 370] width 465 height 20
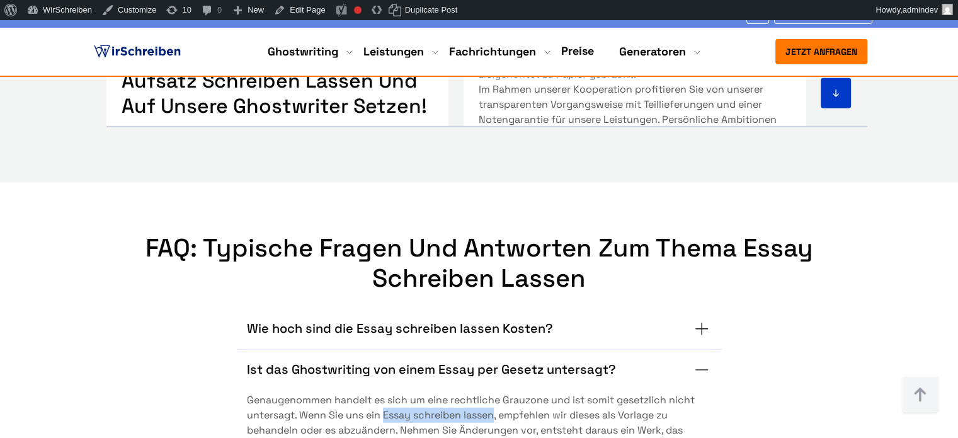
copy span "Essay schreiben lassen"
drag, startPoint x: 496, startPoint y: 244, endPoint x: 384, endPoint y: 246, distance: 111.5
click at [384, 392] on span "Genaugenommen handelt es sich um eine rechtliche Grauzone und ist somit gesetzl…" at bounding box center [479, 422] width 465 height 60
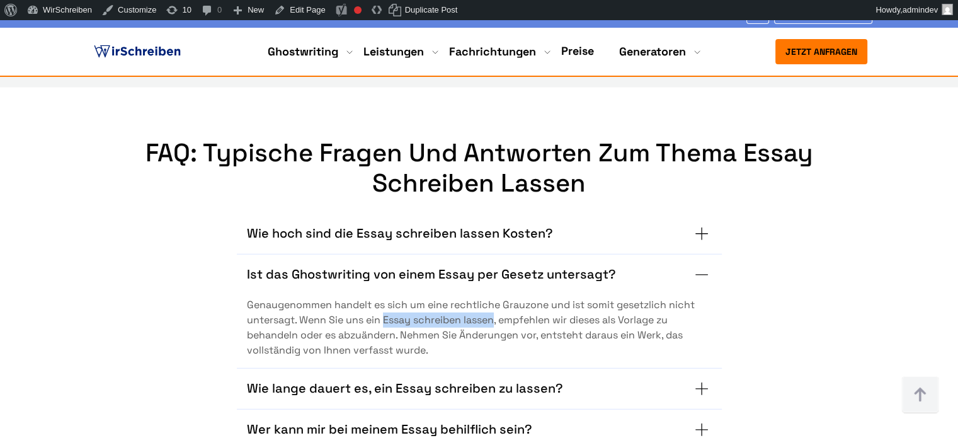
scroll to position [8375, 0]
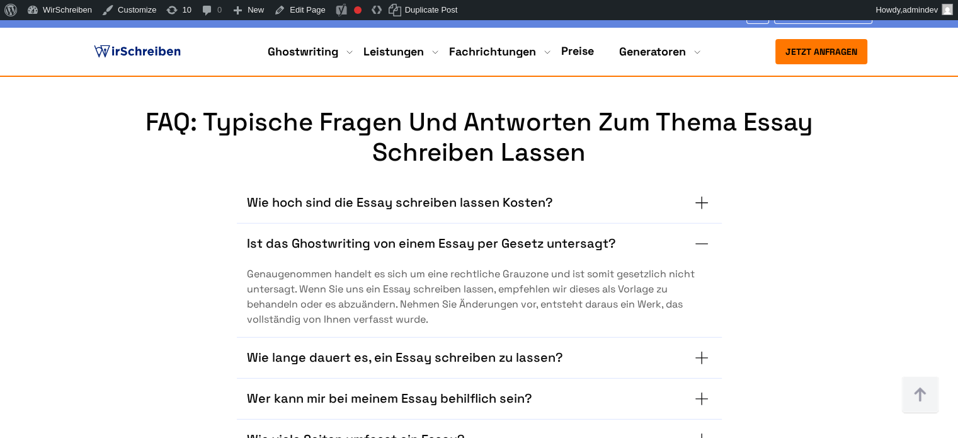
click at [530, 266] on span "Genaugenommen handelt es sich um eine rechtliche Grauzone und ist somit gesetzl…" at bounding box center [479, 296] width 465 height 60
click at [464, 266] on span "Genaugenommen handelt es sich um eine rechtliche Grauzone und ist somit gesetzl…" at bounding box center [479, 296] width 465 height 60
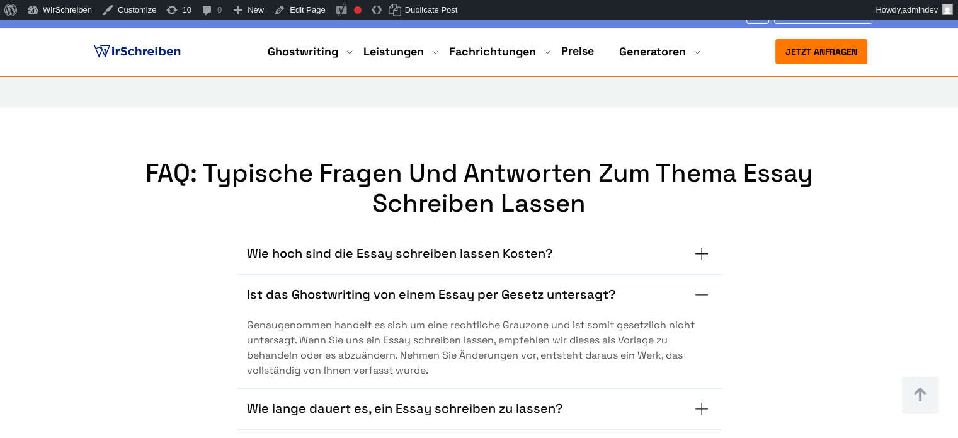
scroll to position [8249, 0]
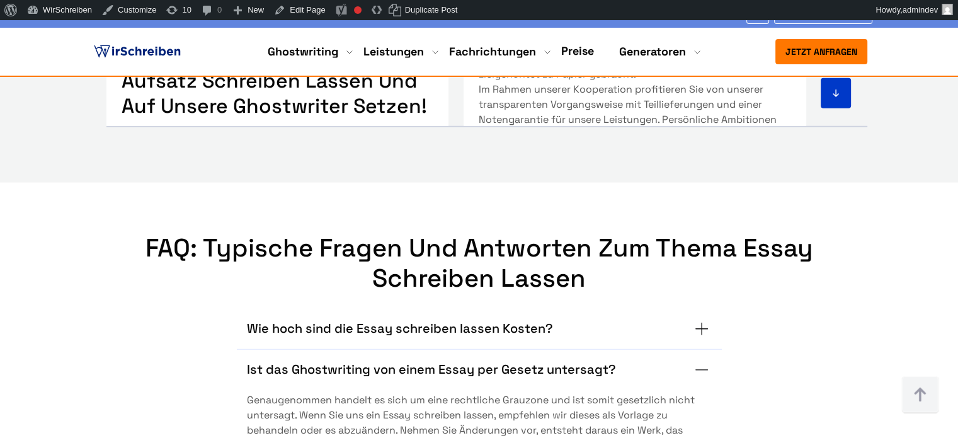
click at [384, 360] on h3 "Ist das Ghostwriting von einem Essay per Gesetz untersagt?" at bounding box center [431, 370] width 369 height 20
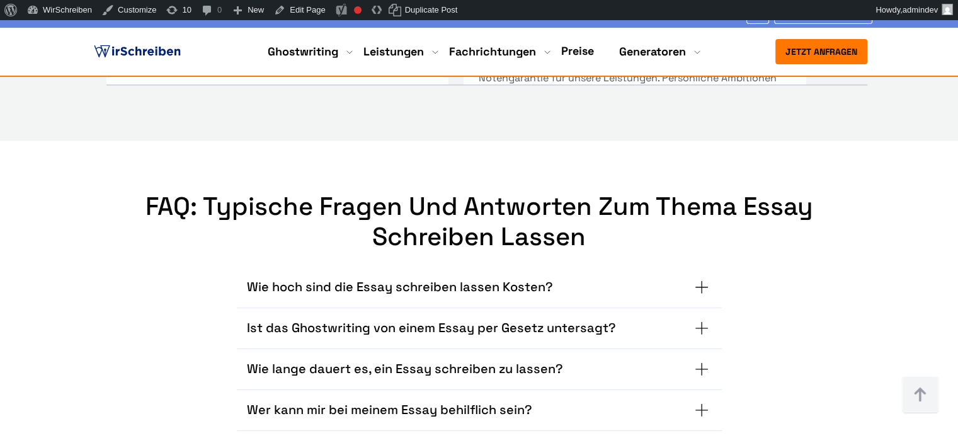
scroll to position [8312, 0]
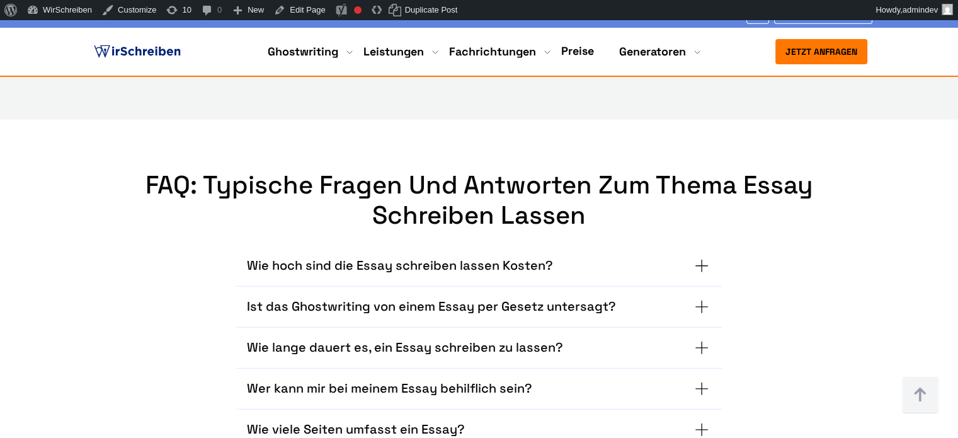
click at [426, 379] on h3 "Wer kann mir bei meinem Essay behilflich sein?" at bounding box center [389, 389] width 285 height 20
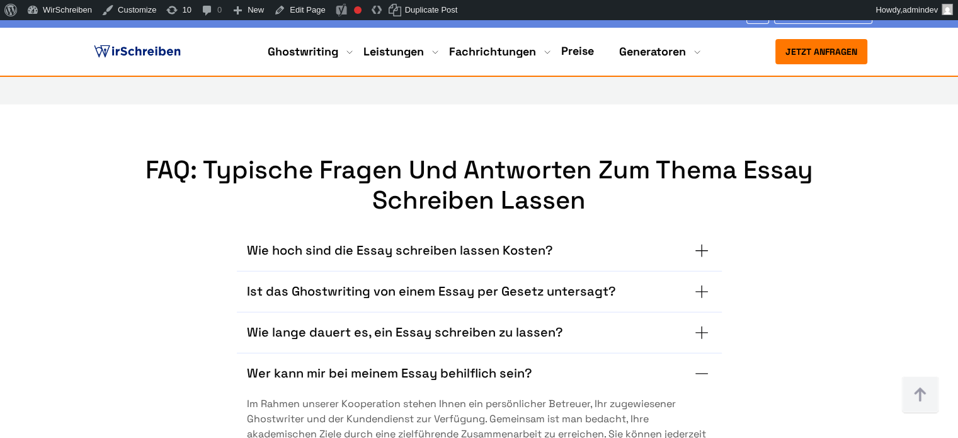
scroll to position [8438, 0]
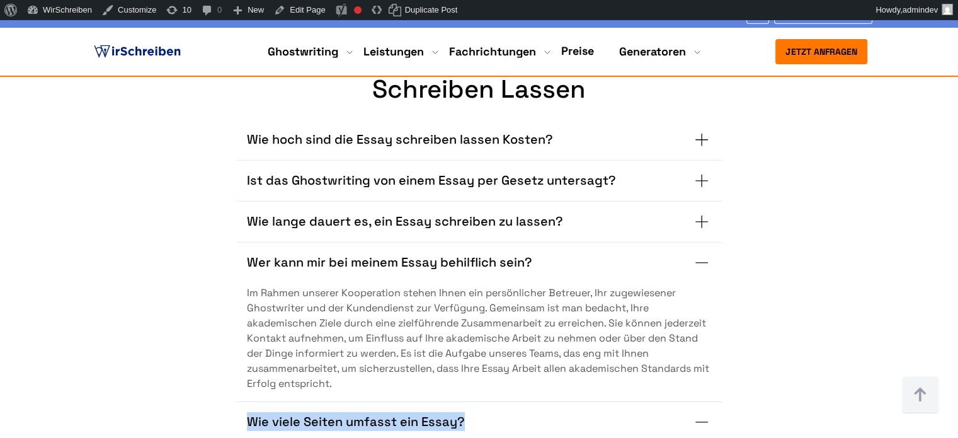
copy h3 "Wie viele Seiten umfasst ein Essay?"
drag, startPoint x: 236, startPoint y: 246, endPoint x: 462, endPoint y: 246, distance: 226.1
click at [462, 246] on div "Wie hoch sind die Essay schreiben lassen Kosten? Wir hantieren nicht mit einem …" at bounding box center [479, 326] width 729 height 442
drag, startPoint x: 455, startPoint y: 254, endPoint x: 419, endPoint y: 249, distance: 36.8
click at [419, 412] on h3 "Wie viele Seiten umfasst ein Essay?" at bounding box center [356, 422] width 218 height 20
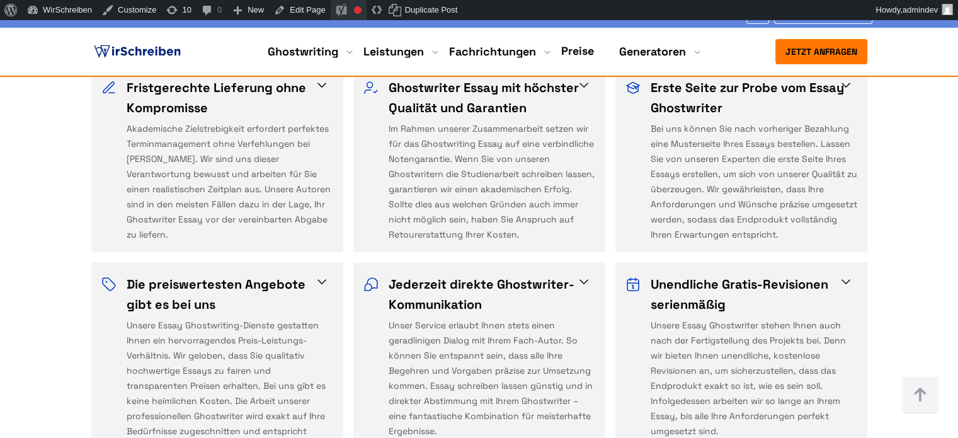
scroll to position [3698, 0]
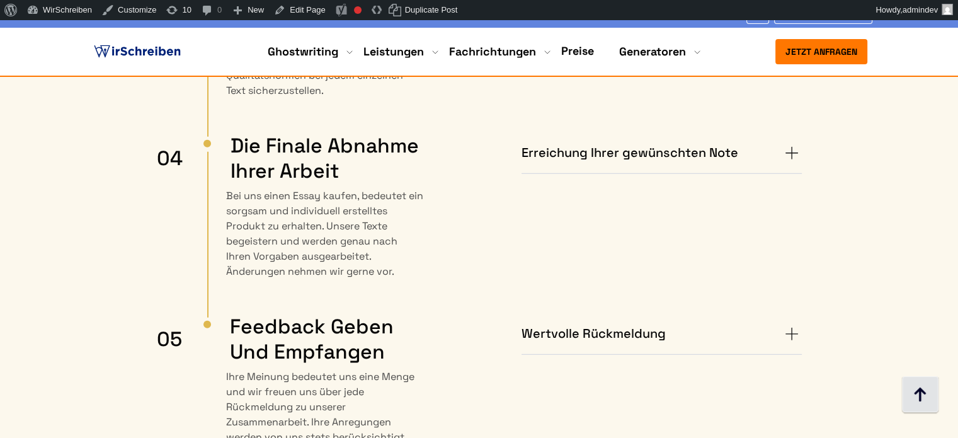
click at [921, 391] on img at bounding box center [920, 395] width 38 height 38
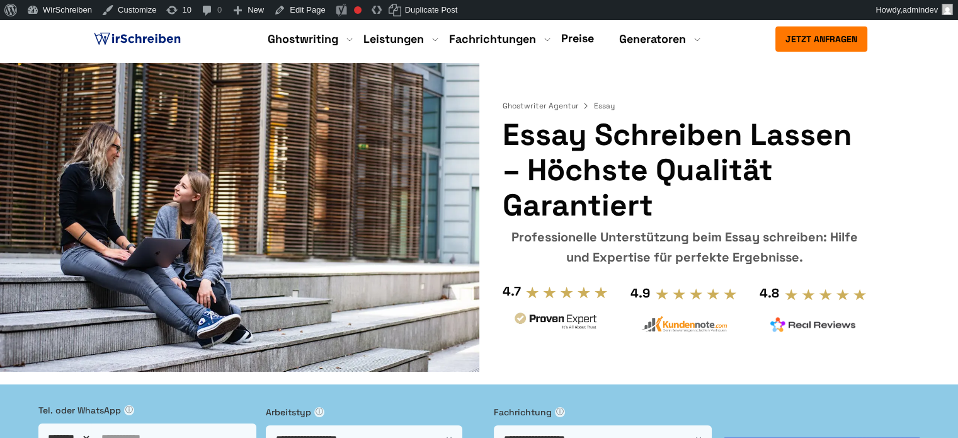
scroll to position [0, 0]
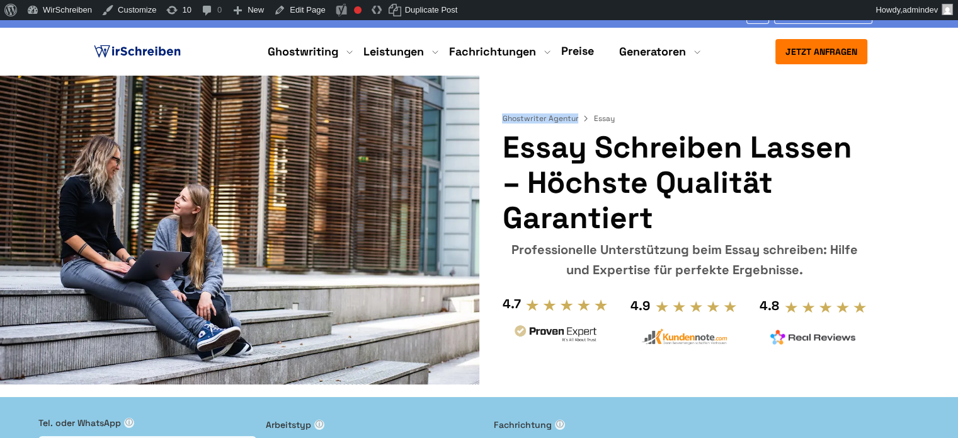
drag, startPoint x: 494, startPoint y: 115, endPoint x: 576, endPoint y: 118, distance: 81.3
click at [576, 118] on div "Ghostwriter Agentur Essay Essay schreiben lassen – höchste Qualität garantiert …" at bounding box center [479, 217] width 806 height 283
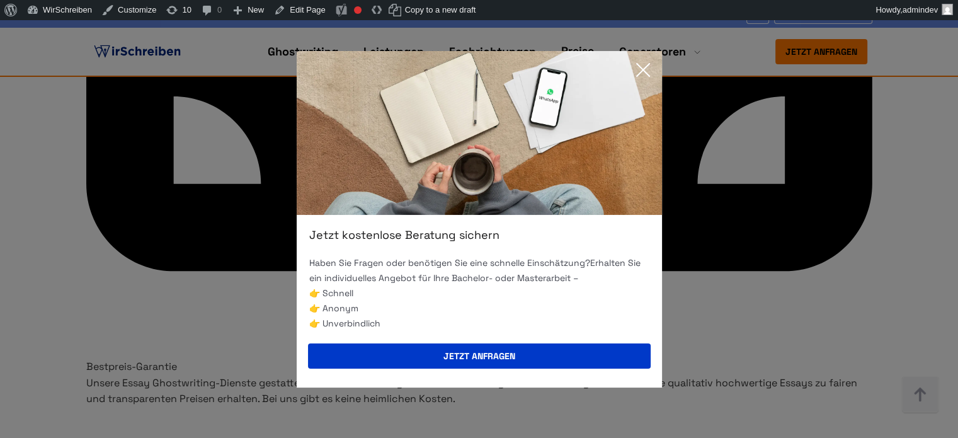
scroll to position [4409, 0]
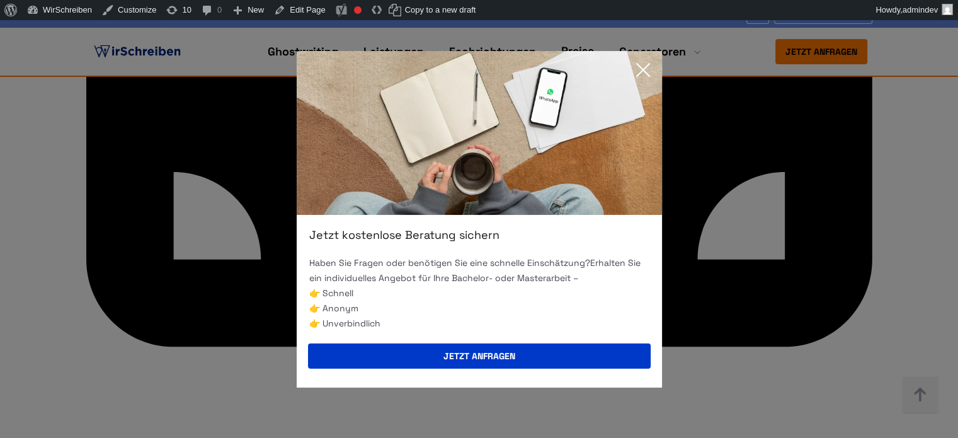
click at [646, 72] on icon at bounding box center [642, 69] width 25 height 25
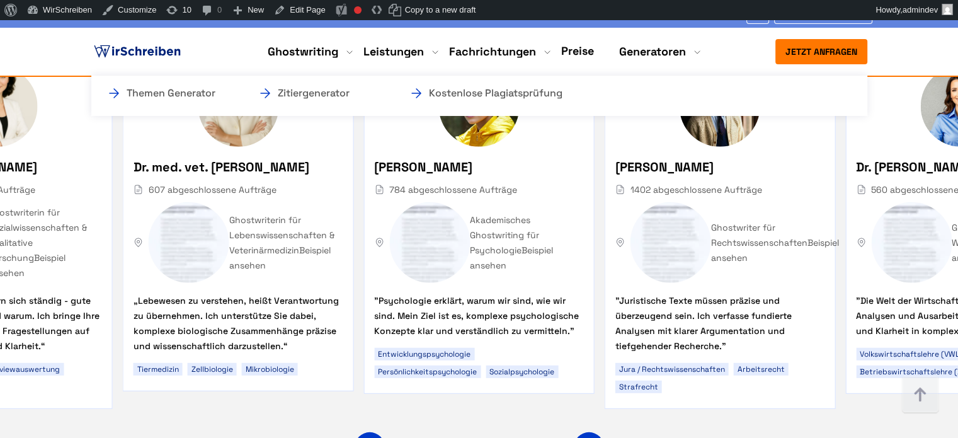
scroll to position [8503, 0]
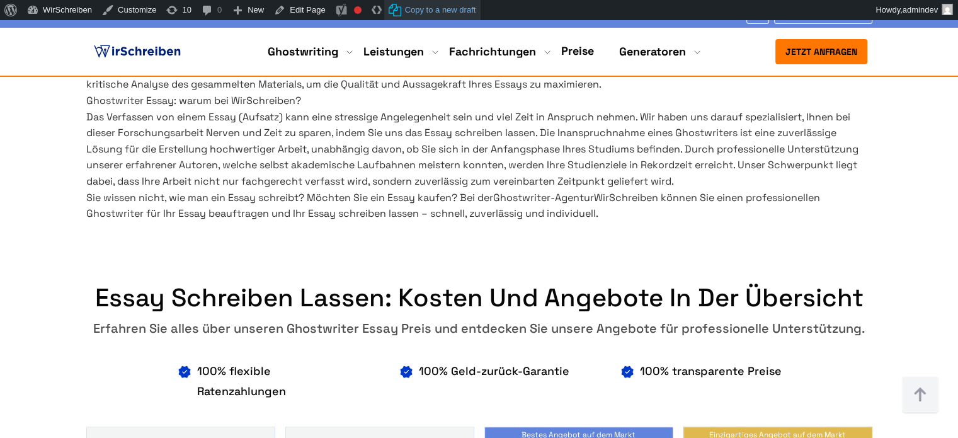
scroll to position [945, 0]
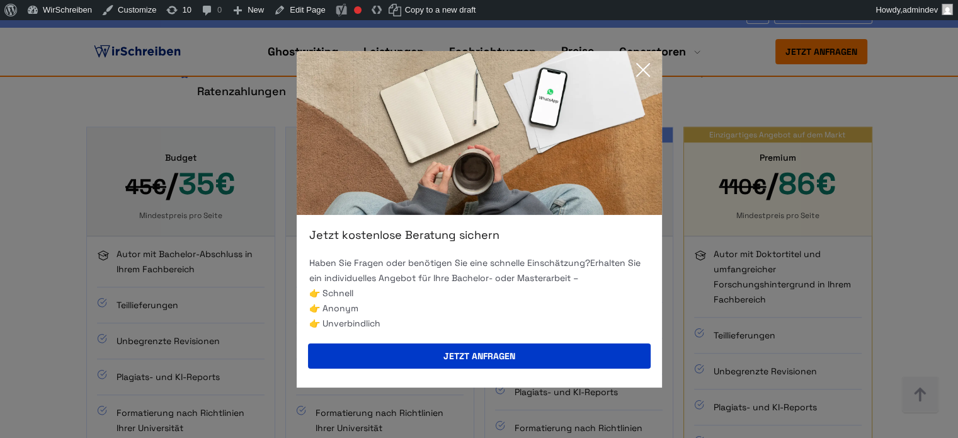
click at [641, 65] on icon at bounding box center [642, 69] width 25 height 25
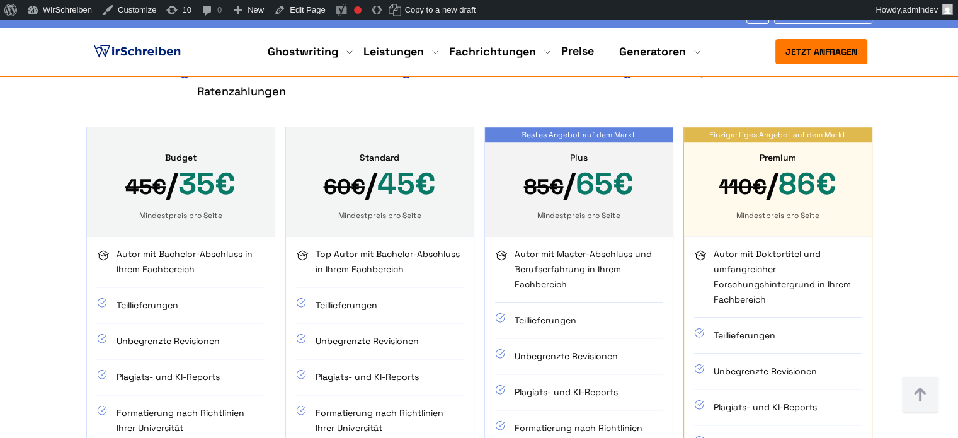
scroll to position [1828, 0]
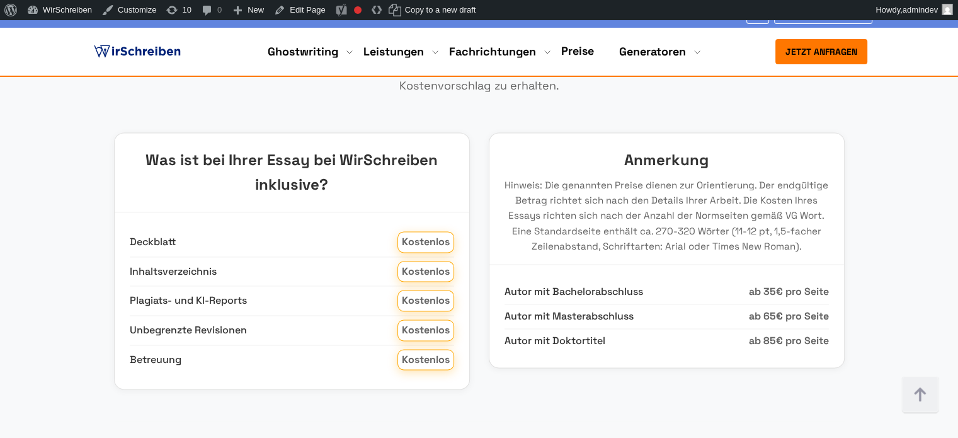
drag, startPoint x: 916, startPoint y: 405, endPoint x: 898, endPoint y: 407, distance: 18.4
click at [917, 405] on img at bounding box center [920, 395] width 38 height 38
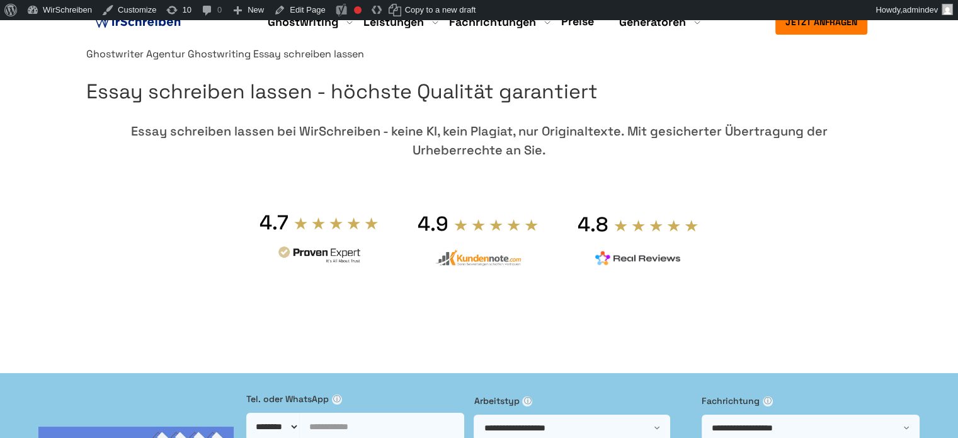
scroll to position [0, 0]
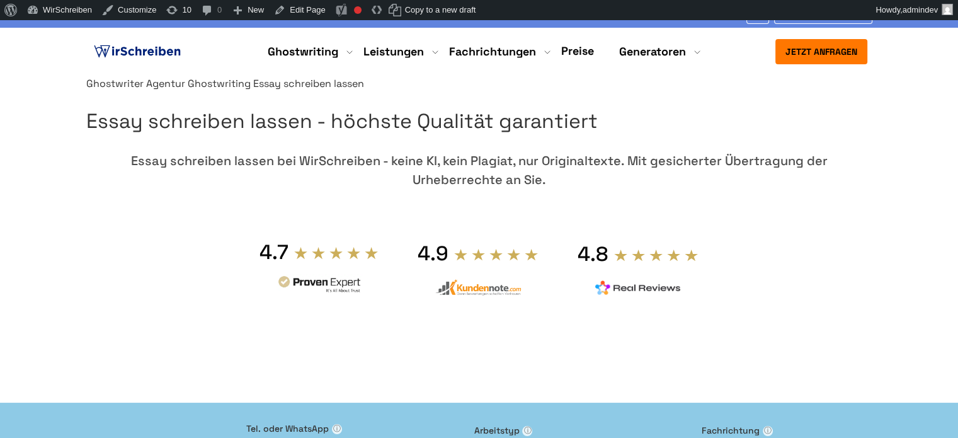
copy h1 "Essay schreiben lassen - höchste Qualität garantiert"
drag, startPoint x: 653, startPoint y: 219, endPoint x: 509, endPoint y: 156, distance: 156.8
click at [509, 137] on h1 "Essay schreiben lassen - höchste Qualität garantiert" at bounding box center [479, 121] width 786 height 32
copy div "Essay schreiben lassen bei WirSchreiben - keine KI, kein Plagiat, nur Originalt…"
drag, startPoint x: 641, startPoint y: 294, endPoint x: 503, endPoint y: 258, distance: 142.7
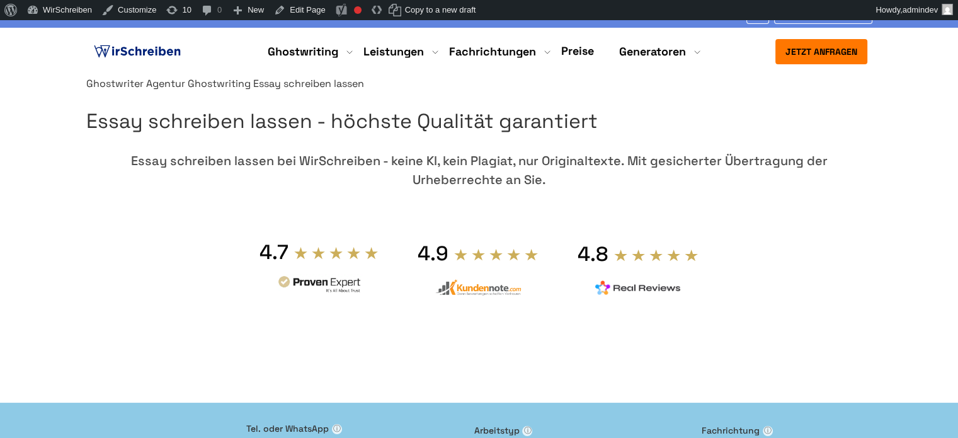
click at [503, 189] on div "Essay schreiben lassen bei WirSchreiben - keine KI, kein Plagiat, nur Originalt…" at bounding box center [479, 170] width 786 height 38
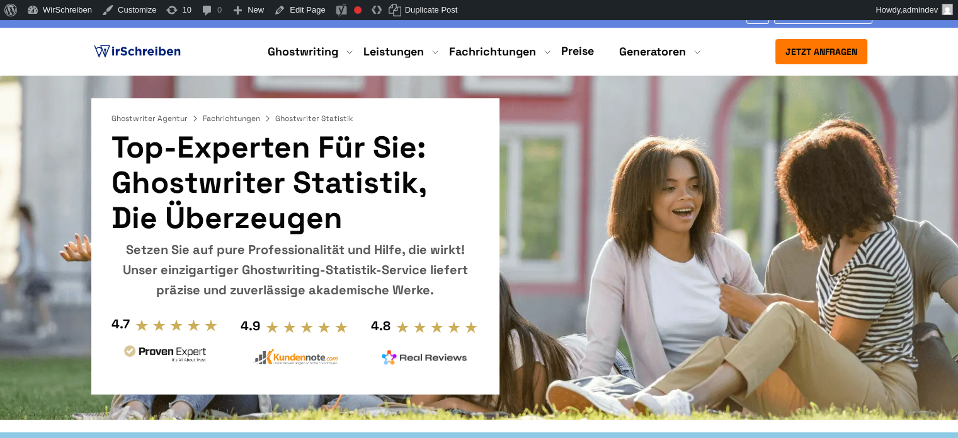
drag, startPoint x: 413, startPoint y: 180, endPoint x: 118, endPoint y: 183, distance: 294.2
click at [118, 183] on h1 "Top-Experten für Sie: Ghostwriter Statistik, die überzeugen" at bounding box center [295, 183] width 368 height 106
copy h1 "Ghostwriter Statistik"
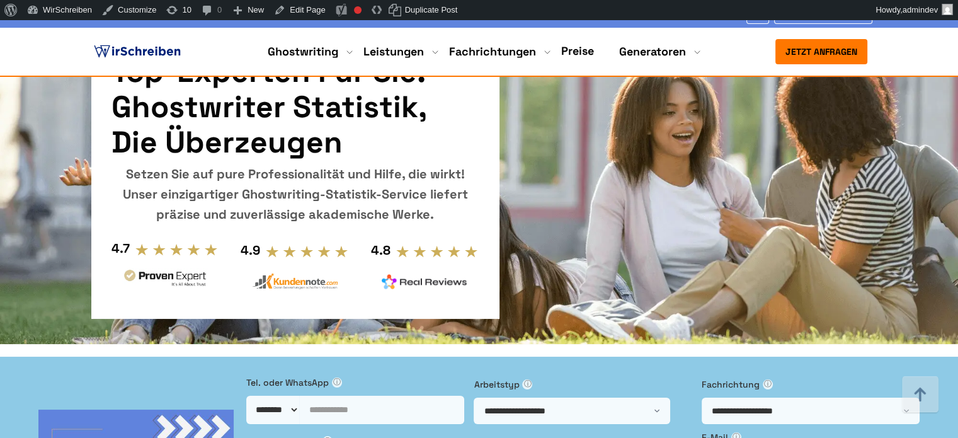
scroll to position [582, 0]
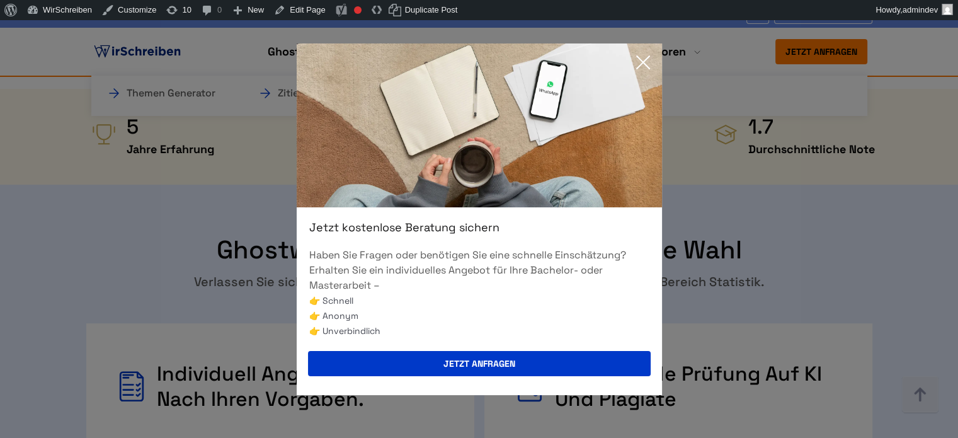
click at [640, 64] on icon at bounding box center [643, 62] width 13 height 13
